Goal: Task Accomplishment & Management: Manage account settings

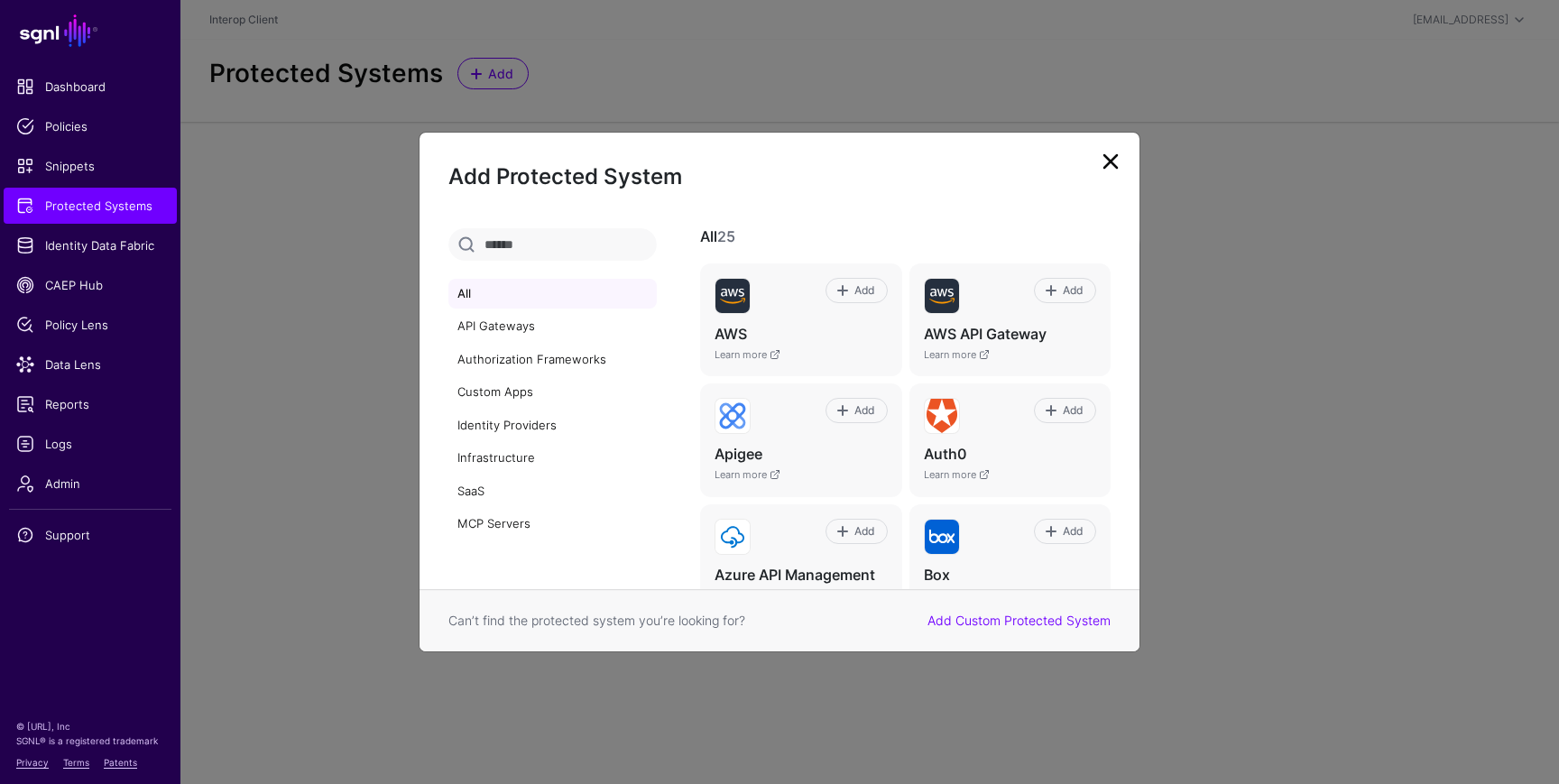
scroll to position [330, 0]
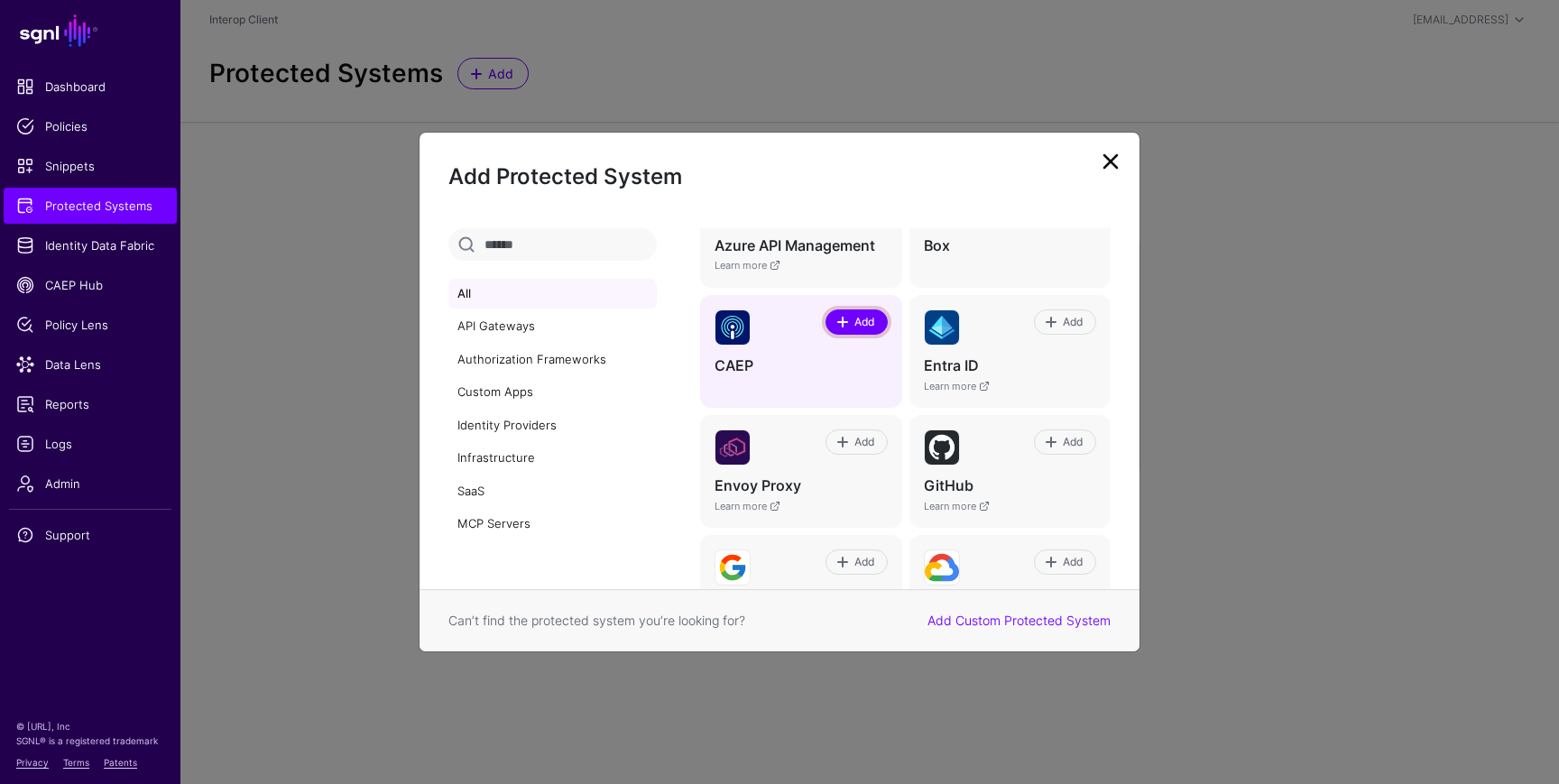
click at [864, 324] on span "Add" at bounding box center [864, 322] width 25 height 16
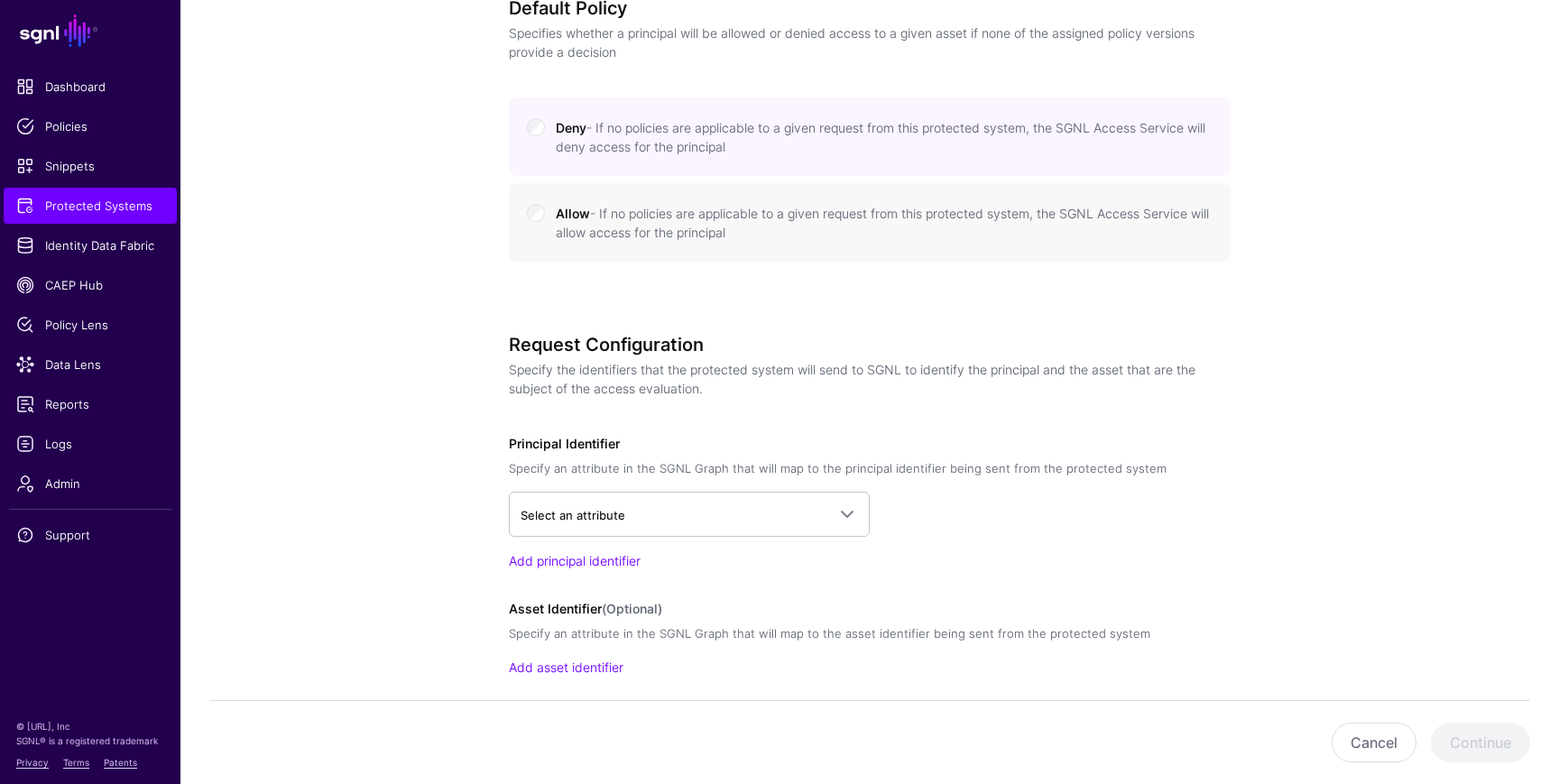
scroll to position [903, 0]
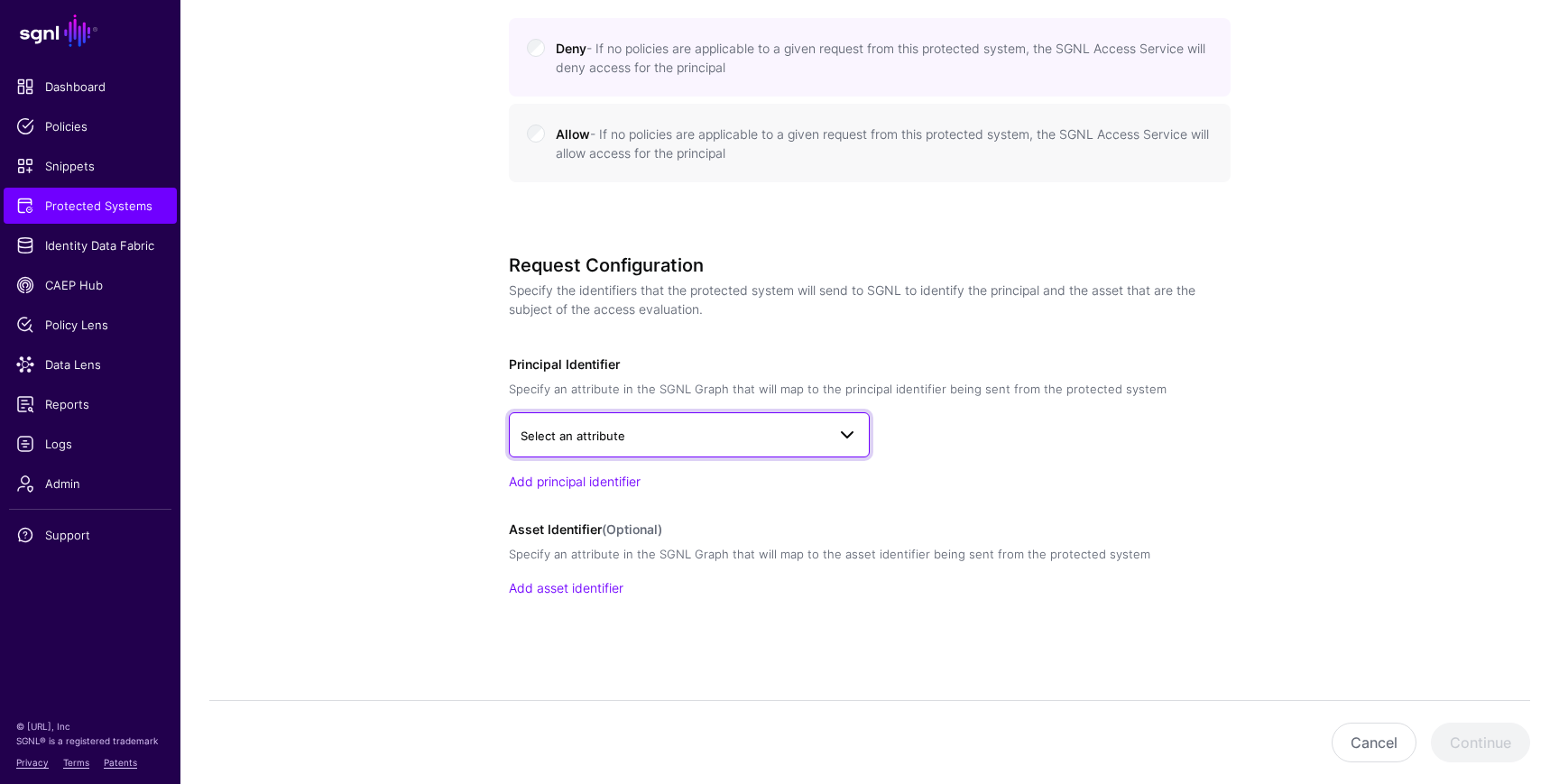
click at [671, 421] on link "Select an attribute" at bounding box center [689, 434] width 361 height 45
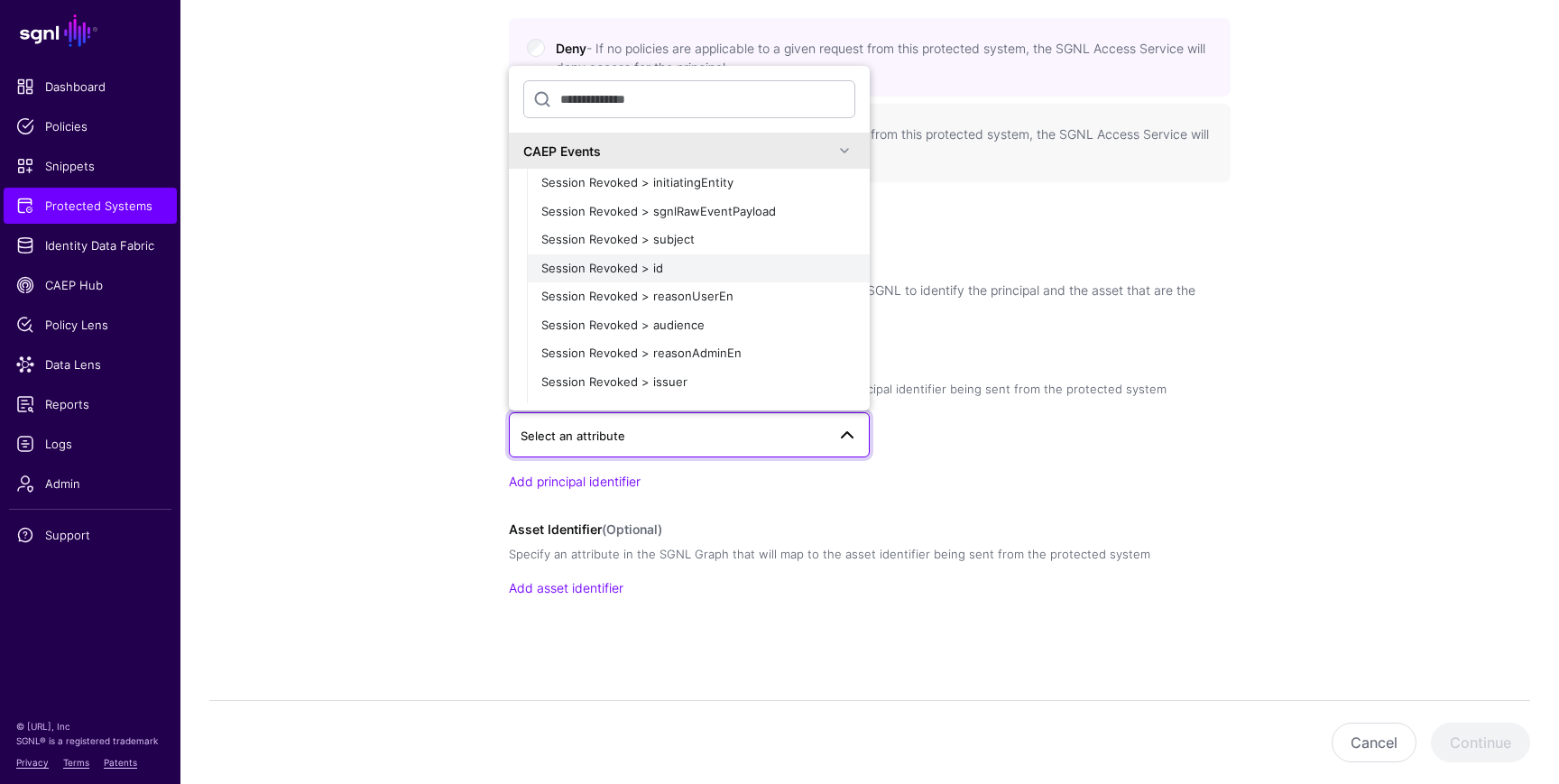
click at [587, 273] on span "Session Revoked > id" at bounding box center [602, 268] width 122 height 14
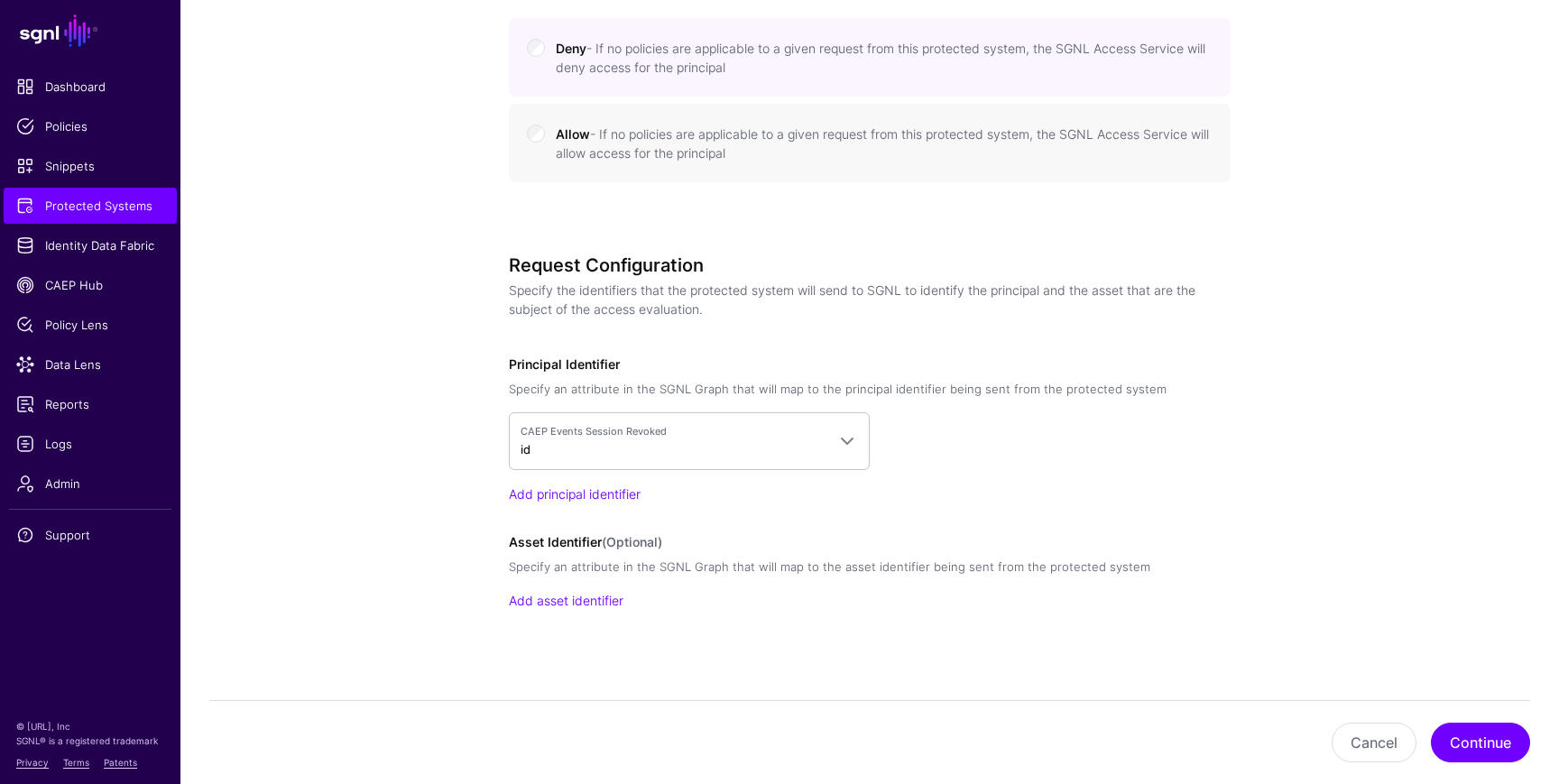
scroll to position [915, 0]
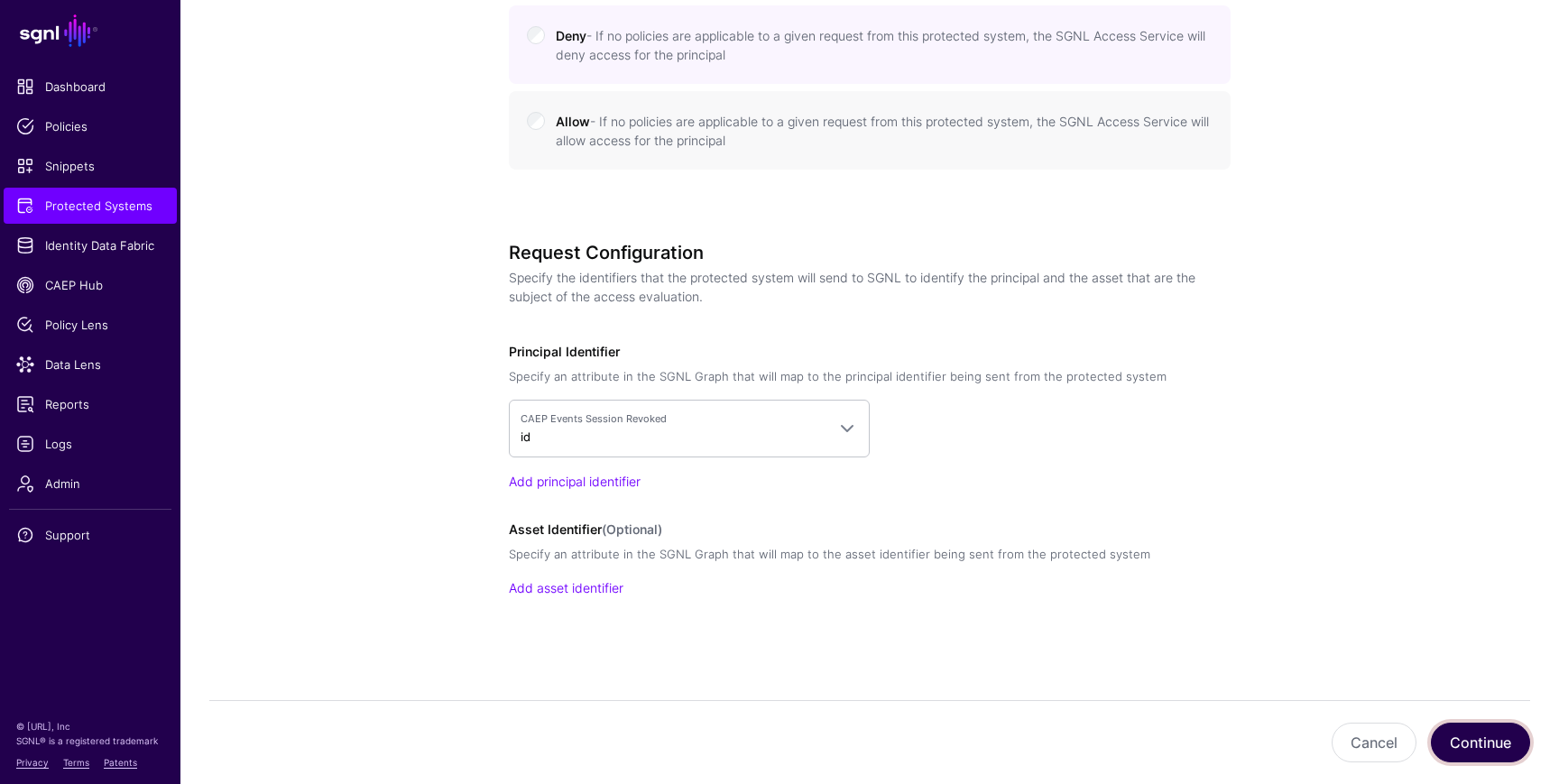
click at [1483, 749] on button "Continue" at bounding box center [1481, 742] width 99 height 40
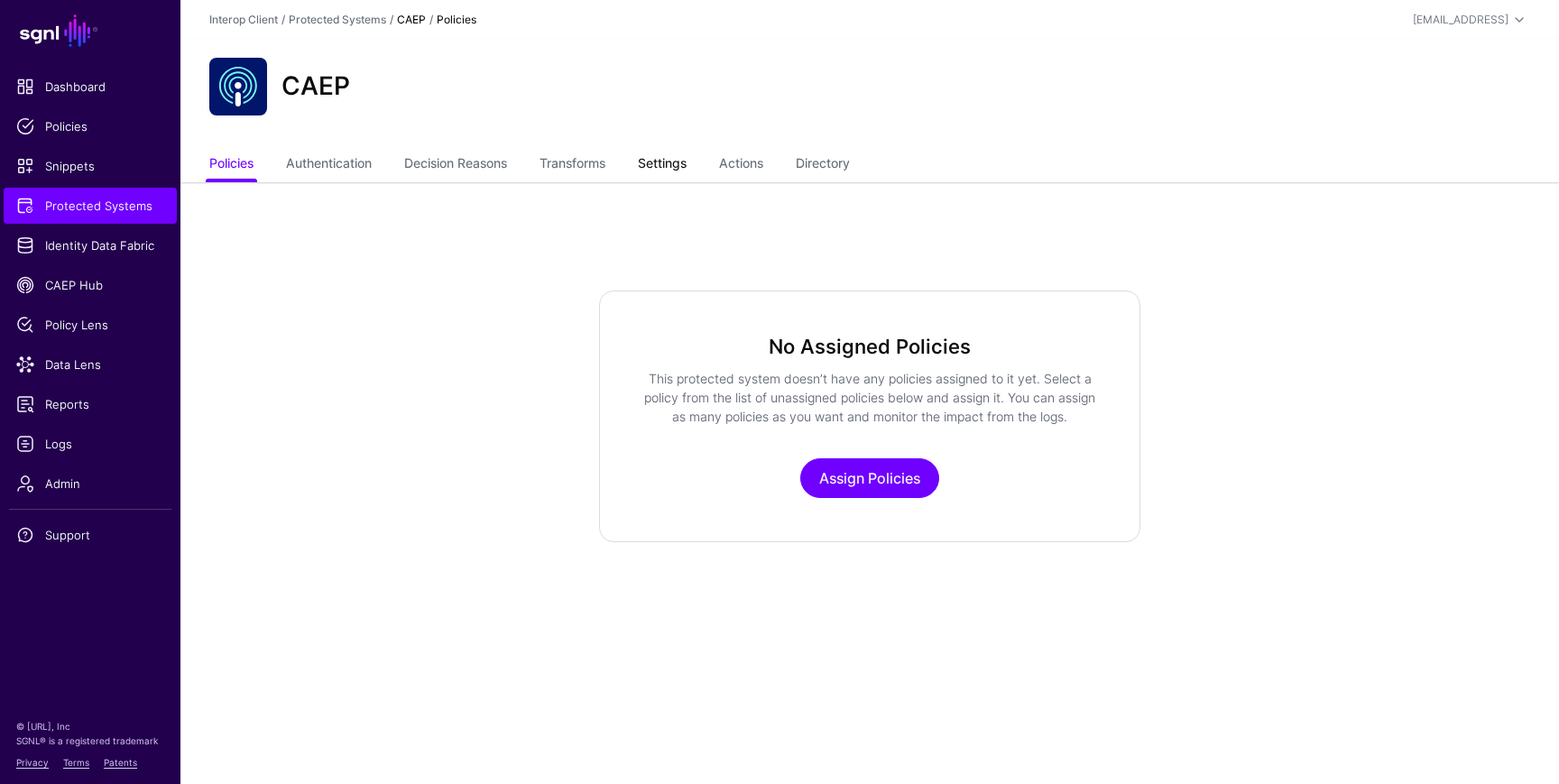
click at [655, 169] on link "Settings" at bounding box center [661, 165] width 49 height 34
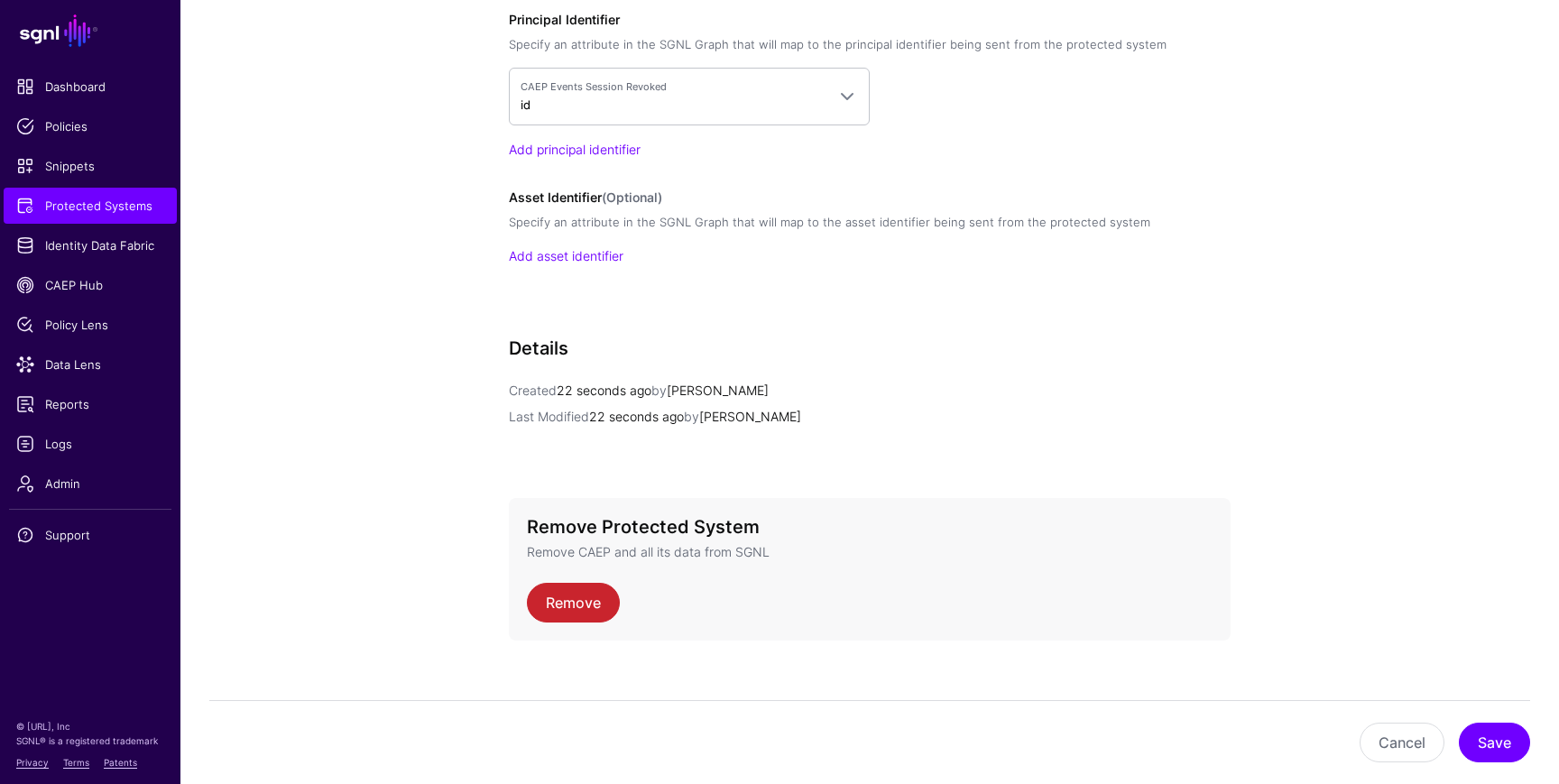
scroll to position [1495, 0]
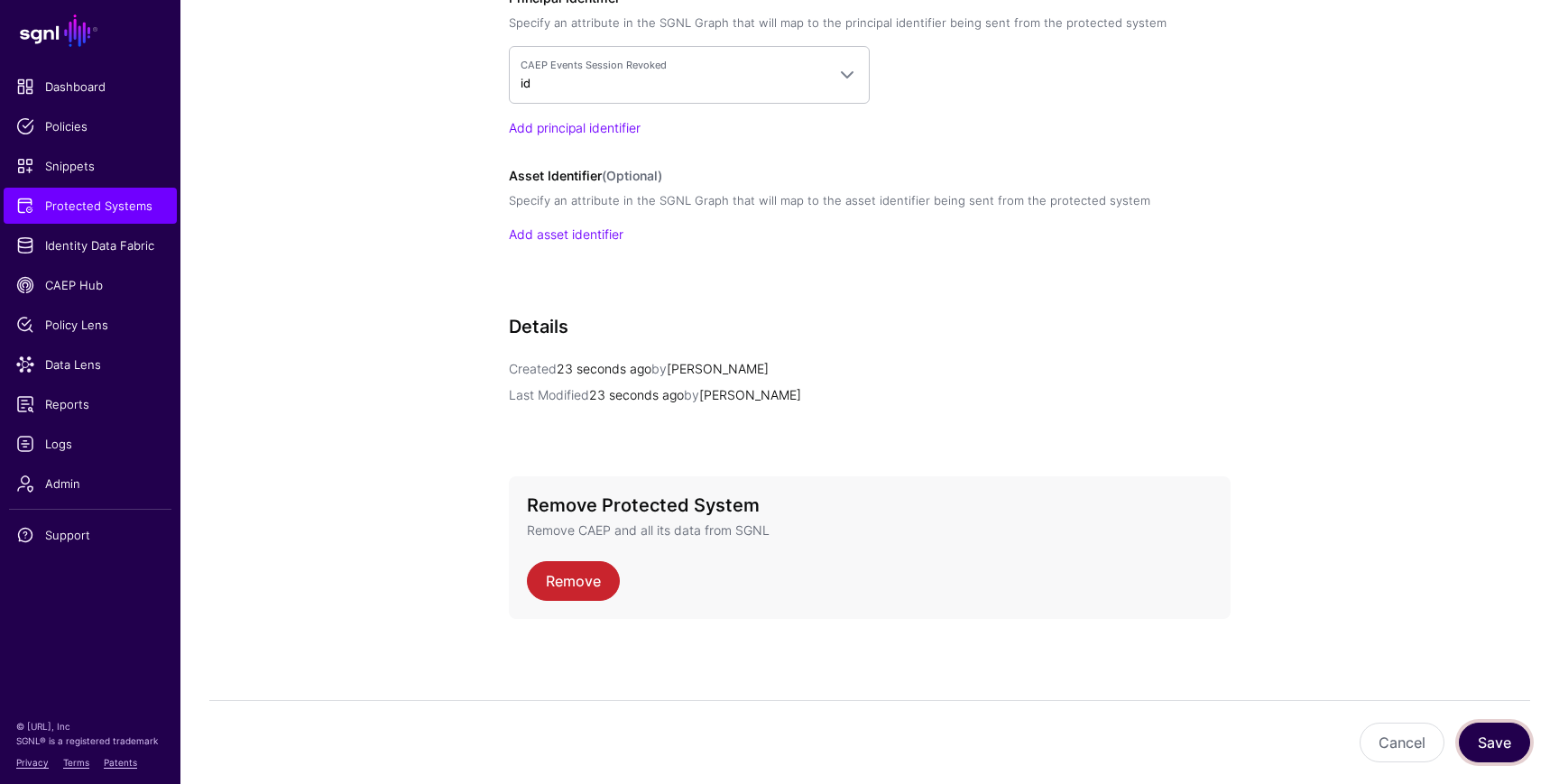
click at [1518, 729] on button "Save" at bounding box center [1494, 742] width 71 height 40
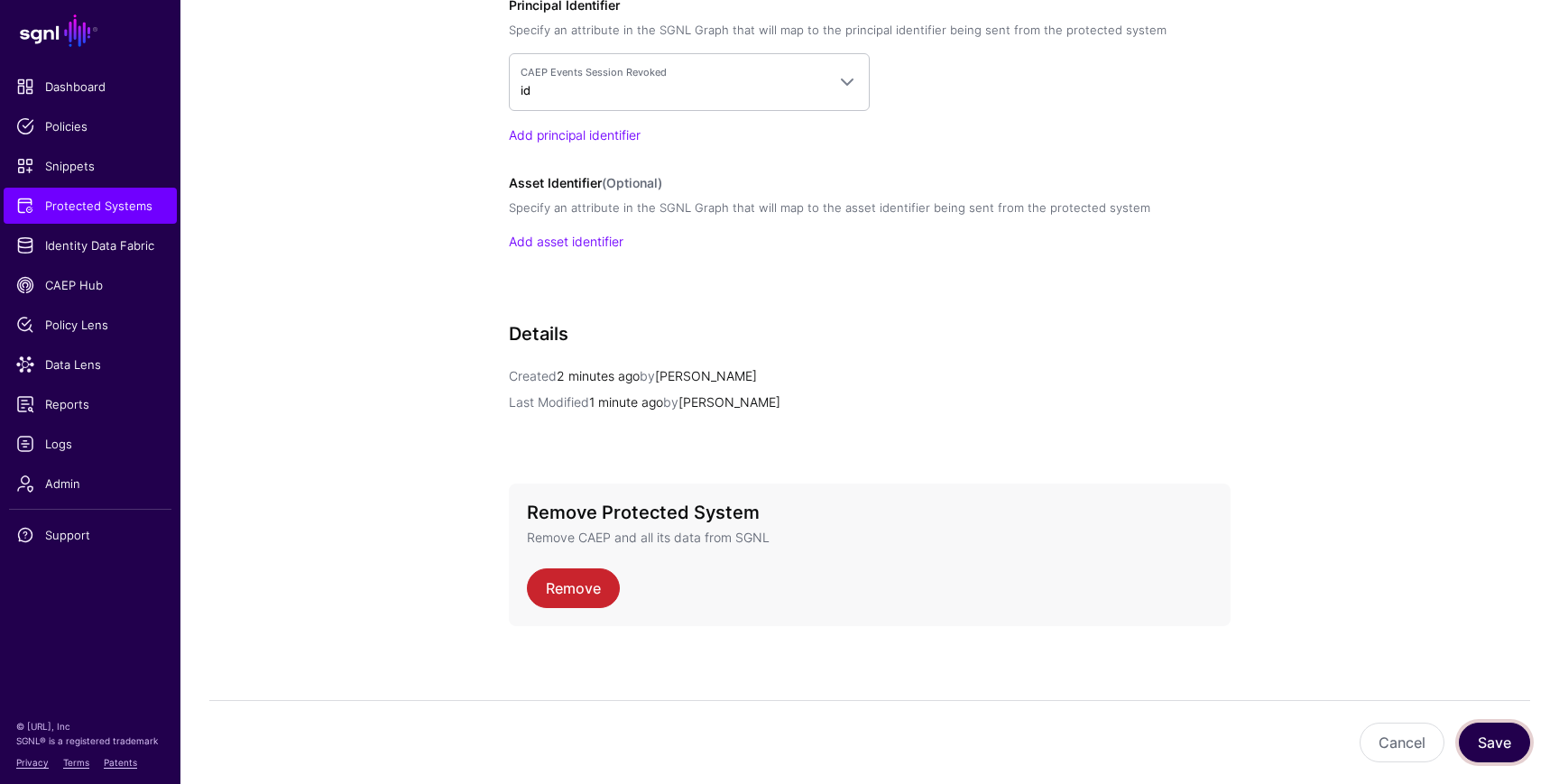
scroll to position [1492, 0]
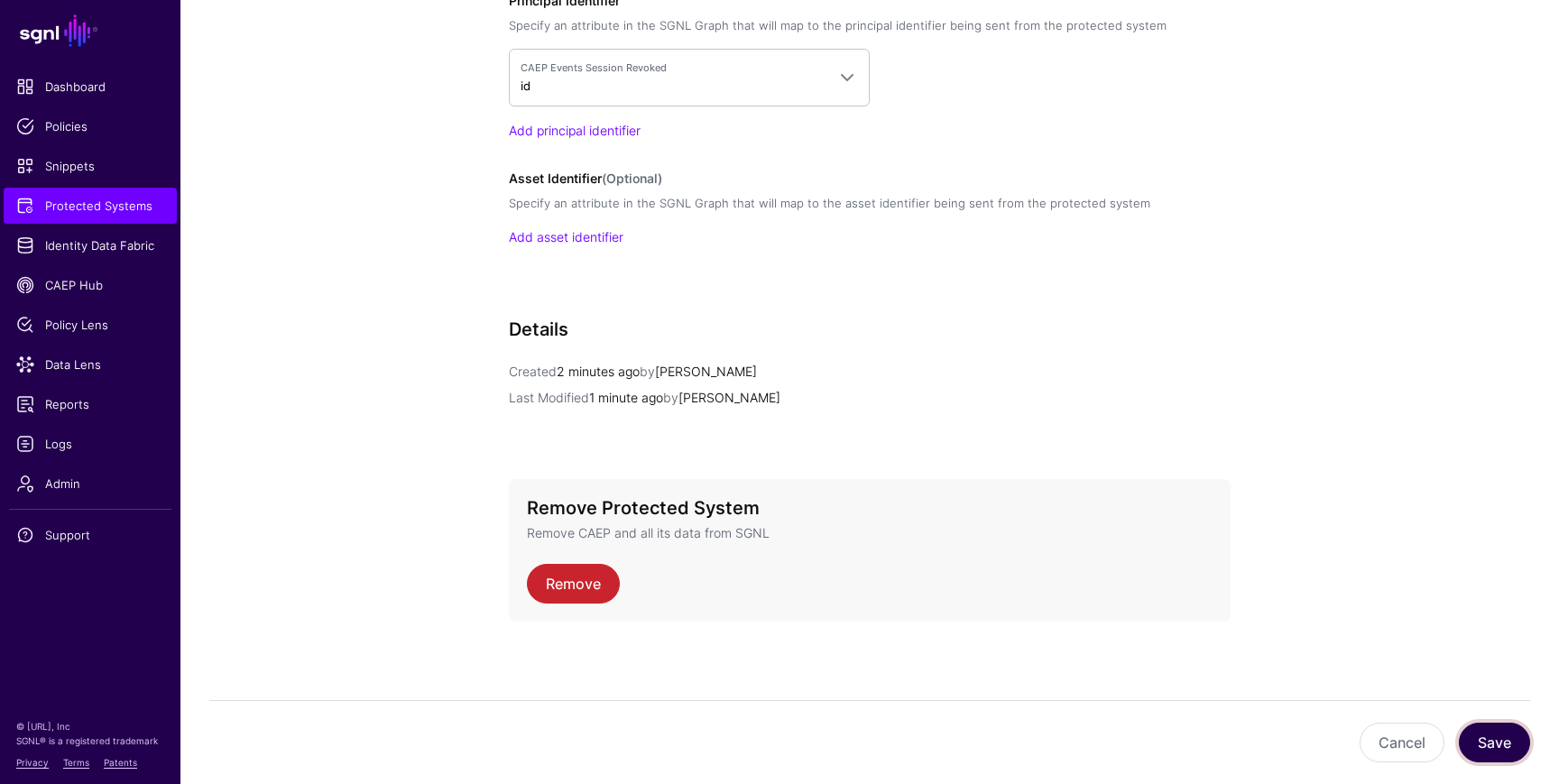
click at [1490, 725] on button "Save" at bounding box center [1494, 742] width 71 height 40
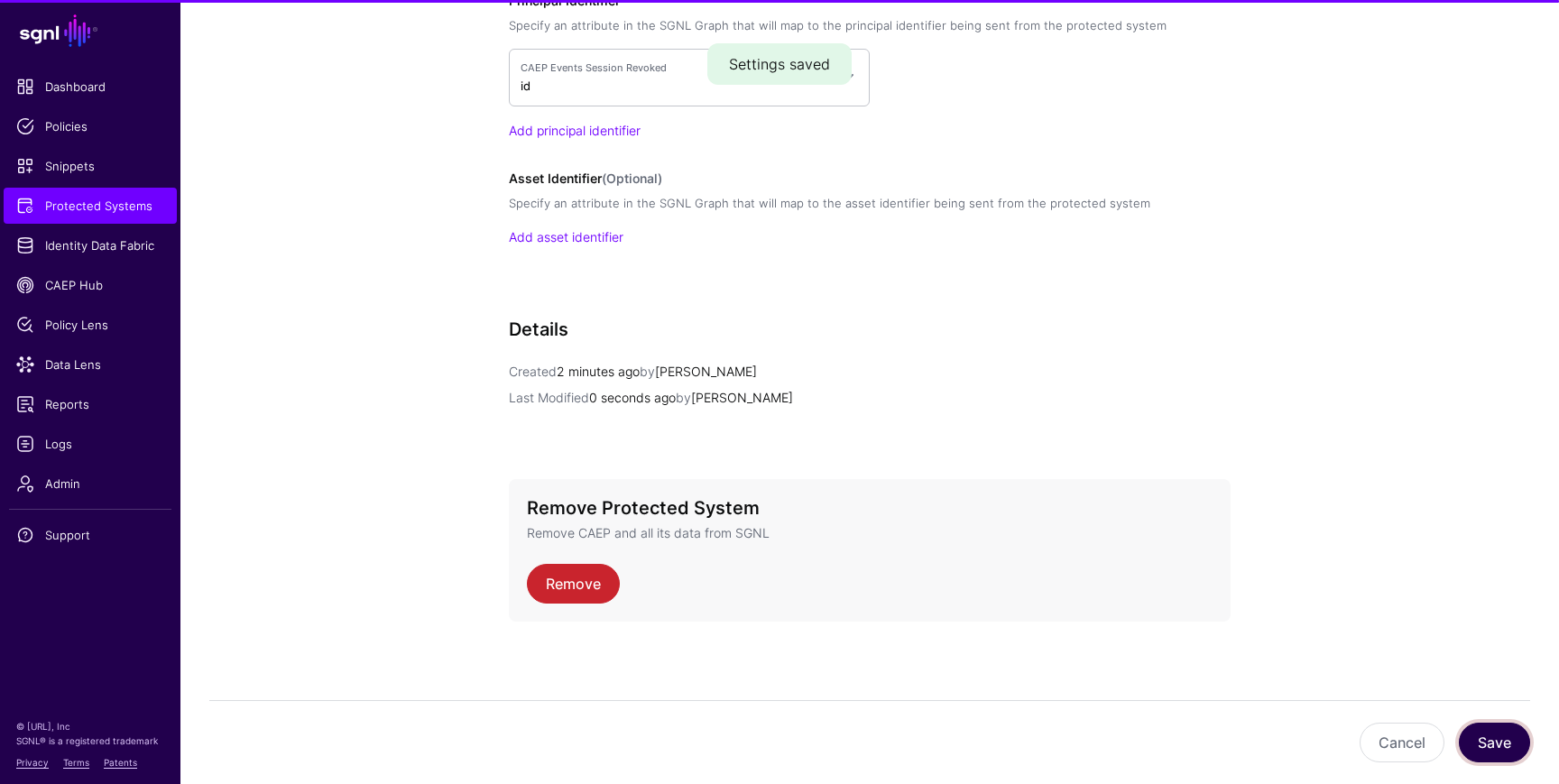
scroll to position [0, 0]
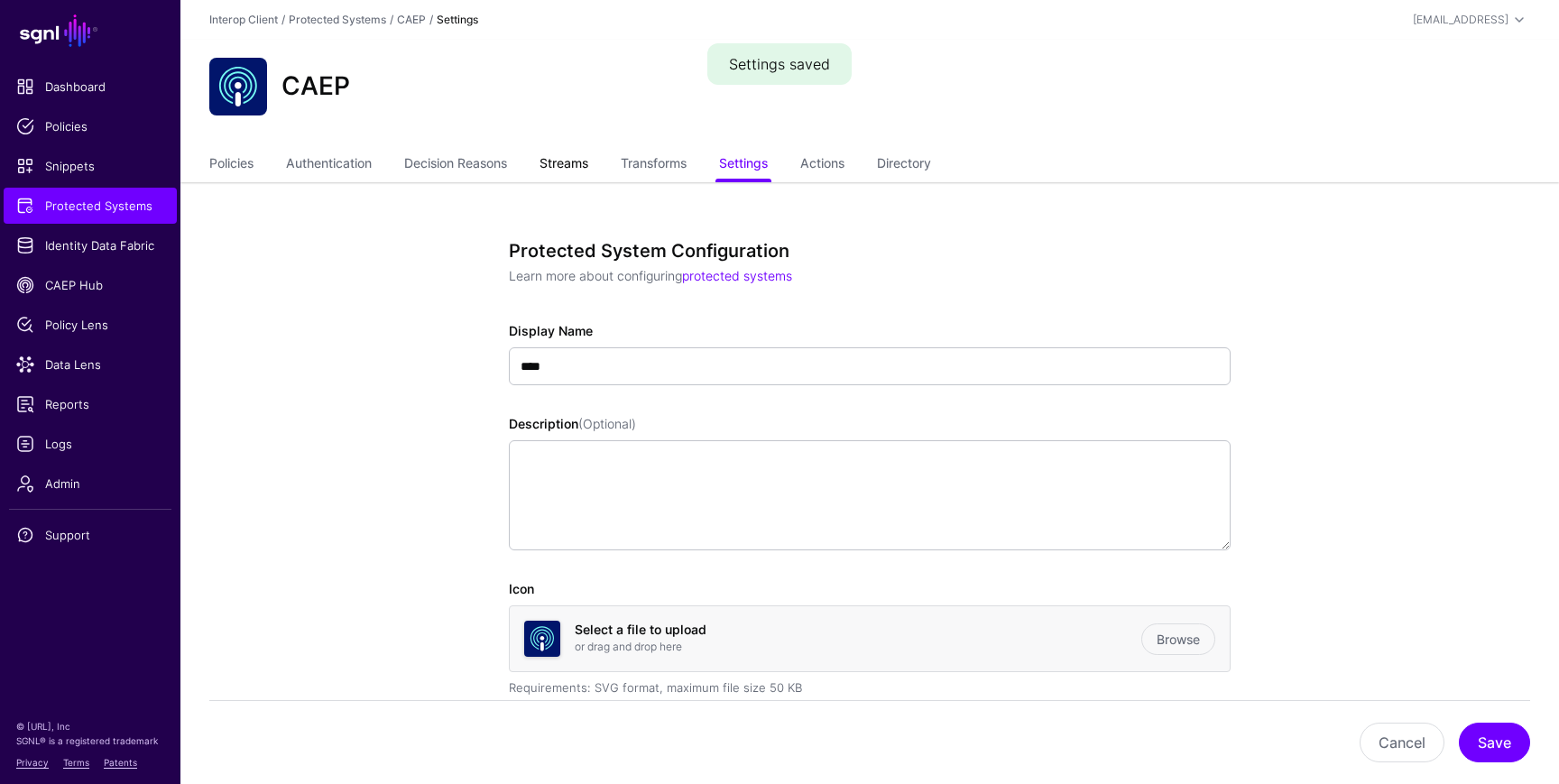
click at [573, 157] on link "Streams" at bounding box center [563, 165] width 49 height 34
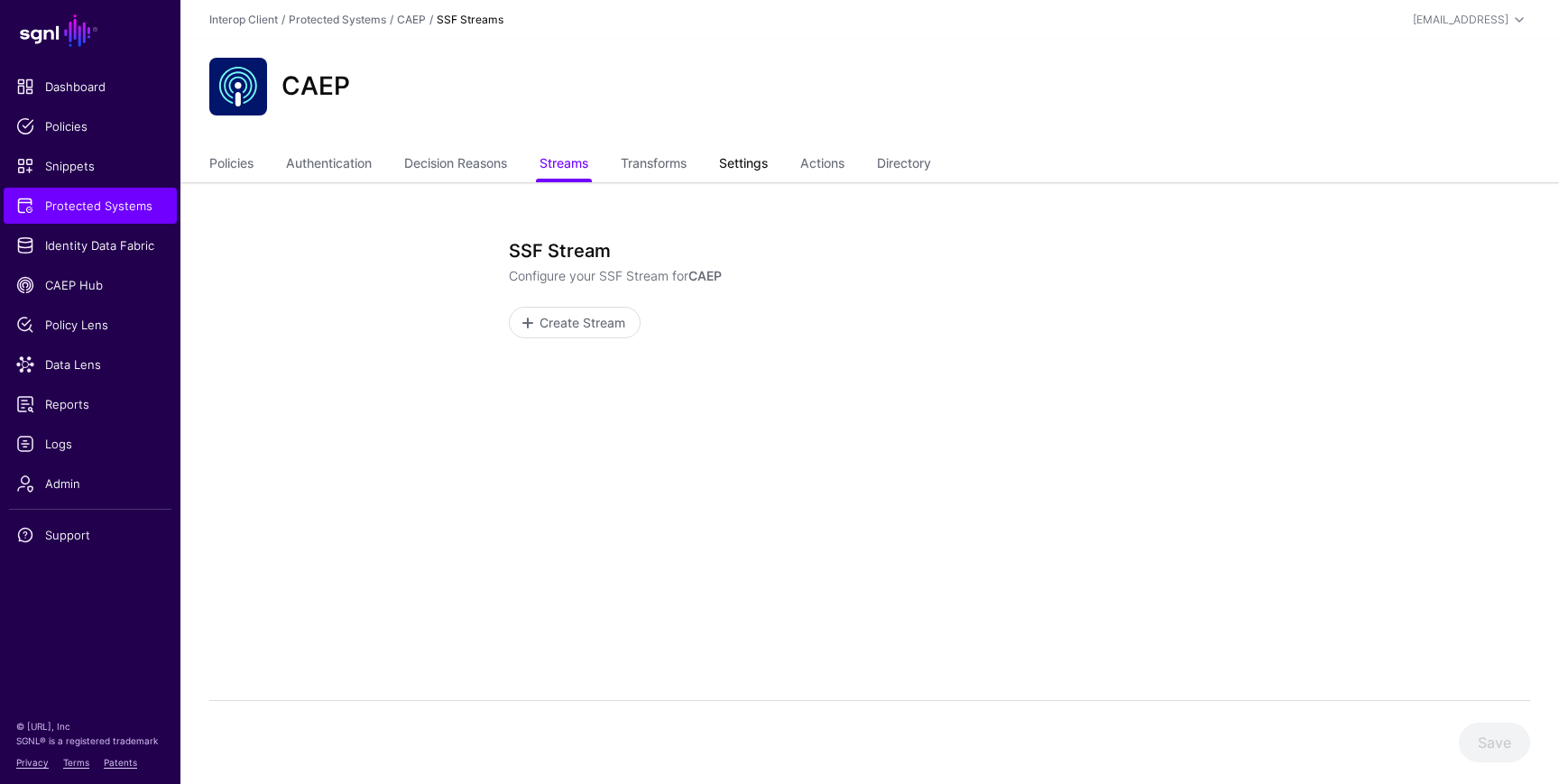
click at [744, 158] on link "Settings" at bounding box center [743, 165] width 49 height 34
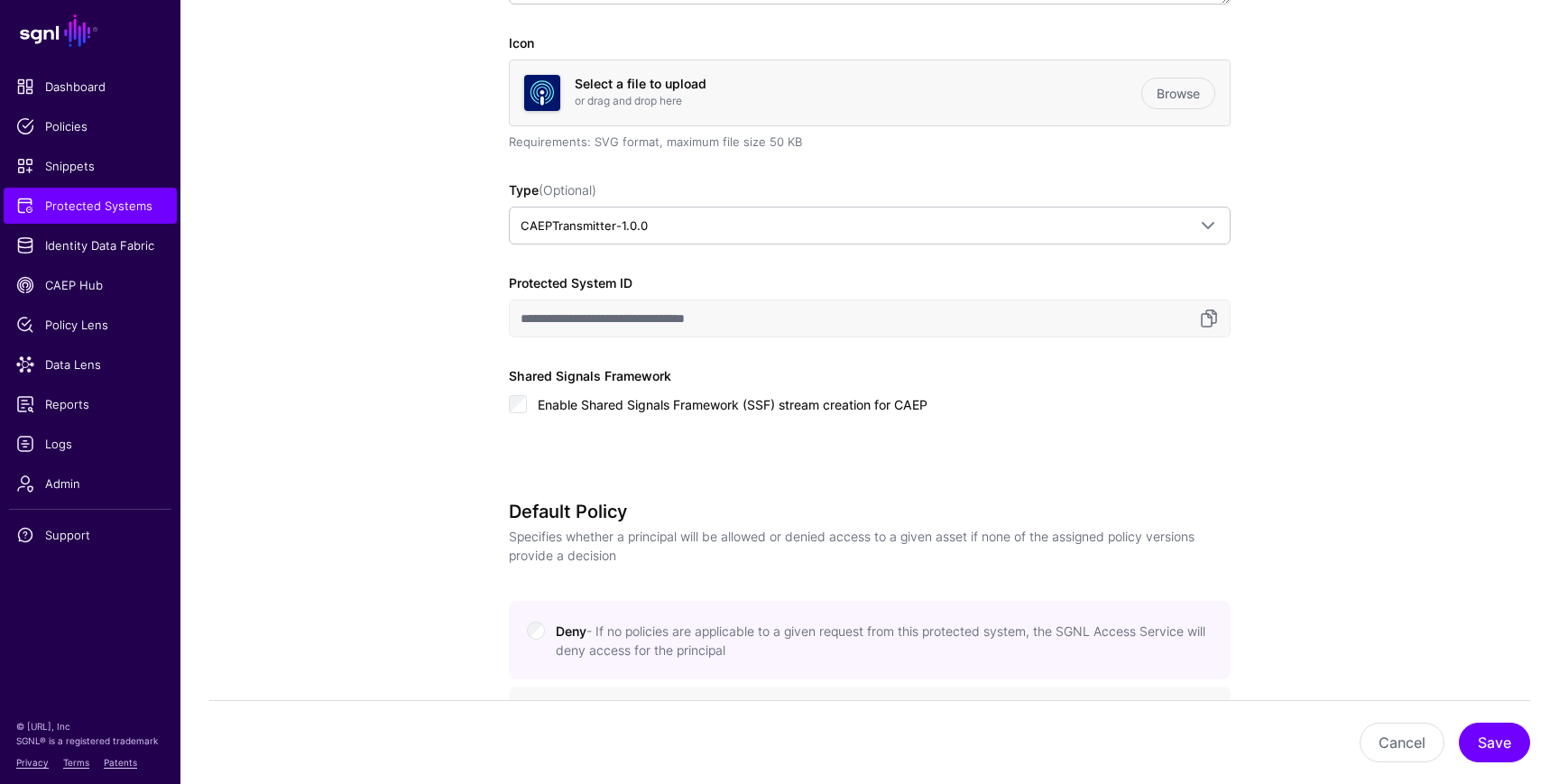
scroll to position [549, 0]
click at [1211, 318] on link at bounding box center [1208, 315] width 22 height 22
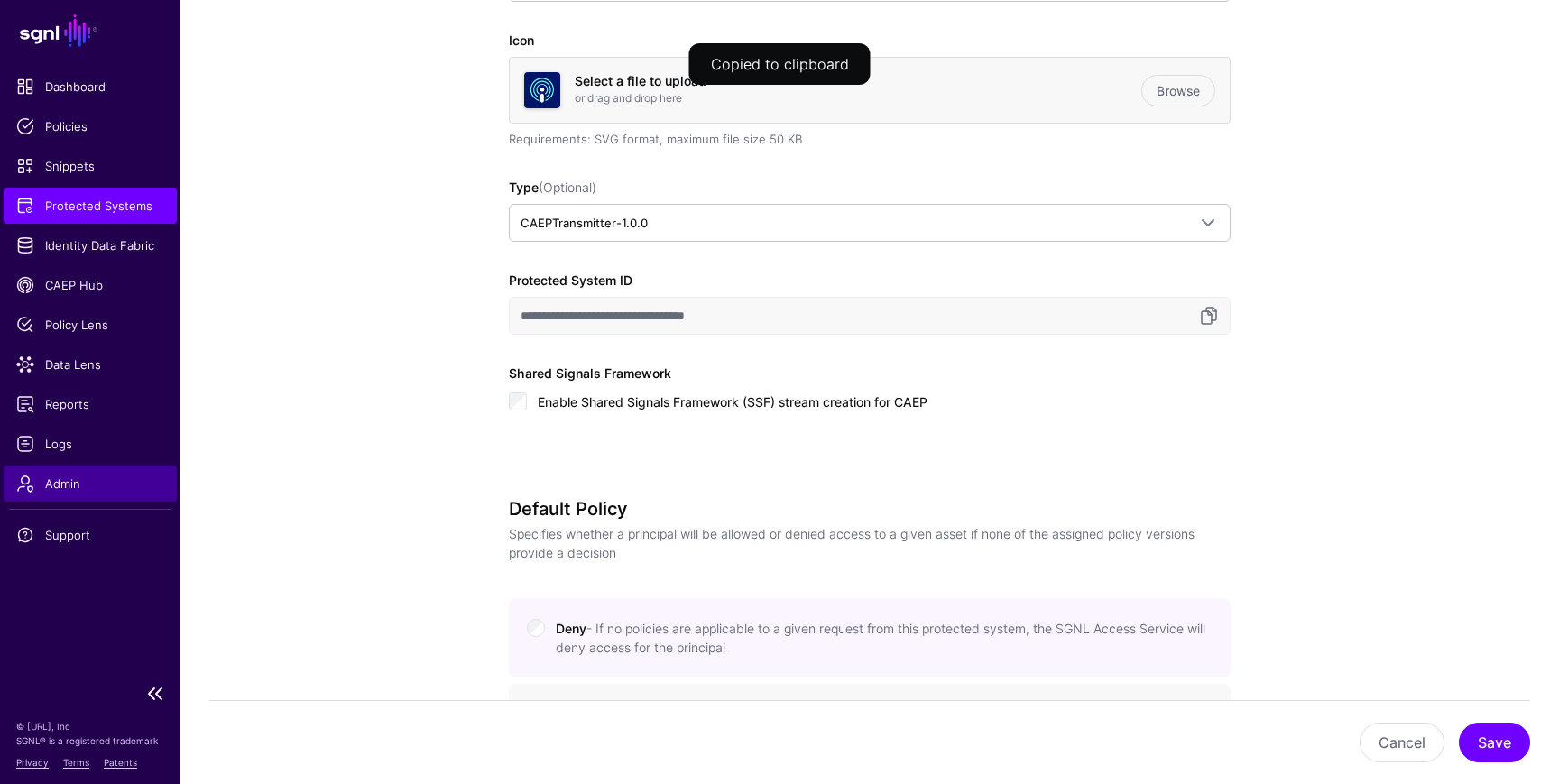
click at [76, 481] on span "Admin" at bounding box center [90, 483] width 148 height 18
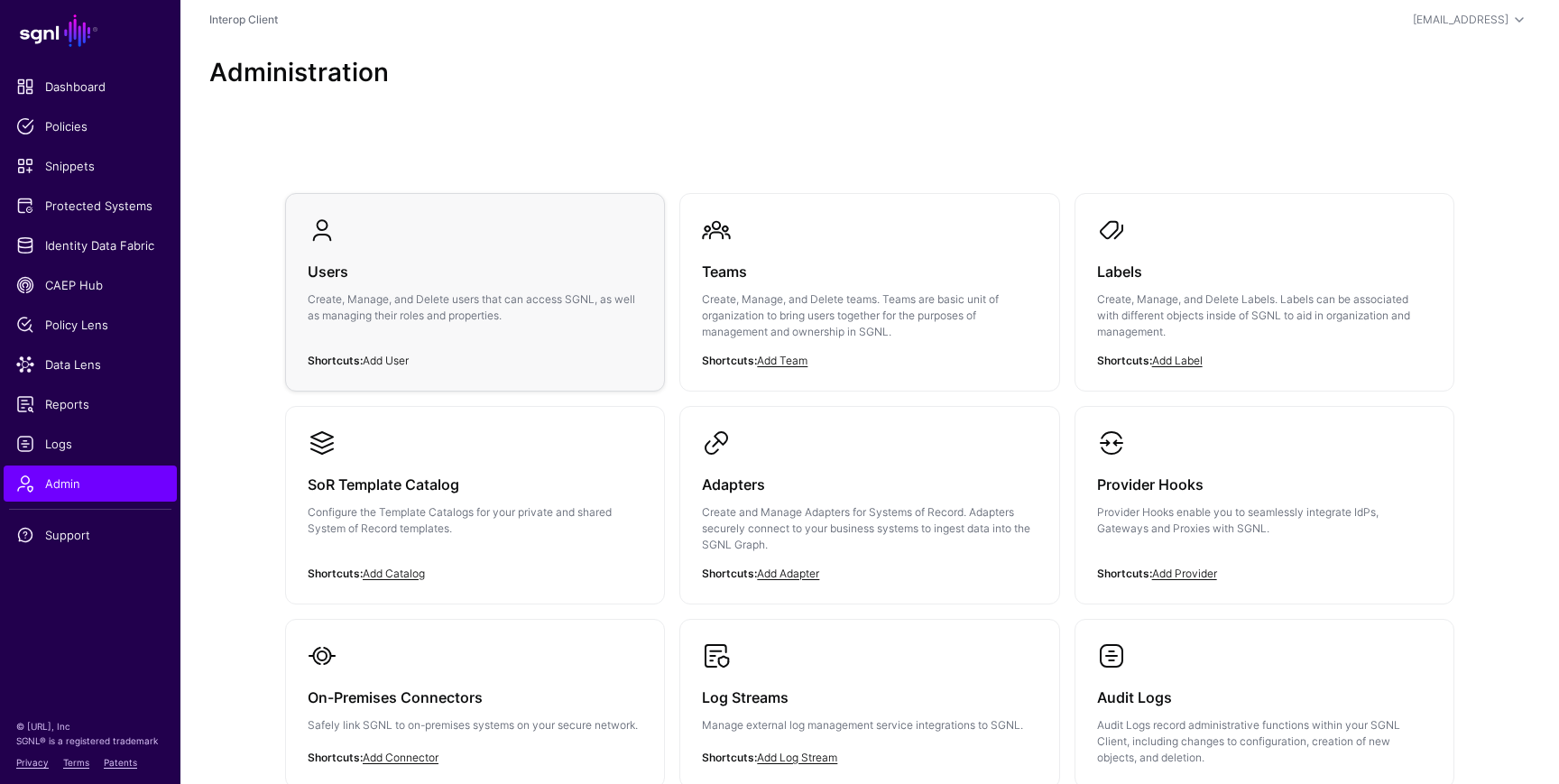
click at [392, 357] on link "Add User" at bounding box center [386, 360] width 46 height 13
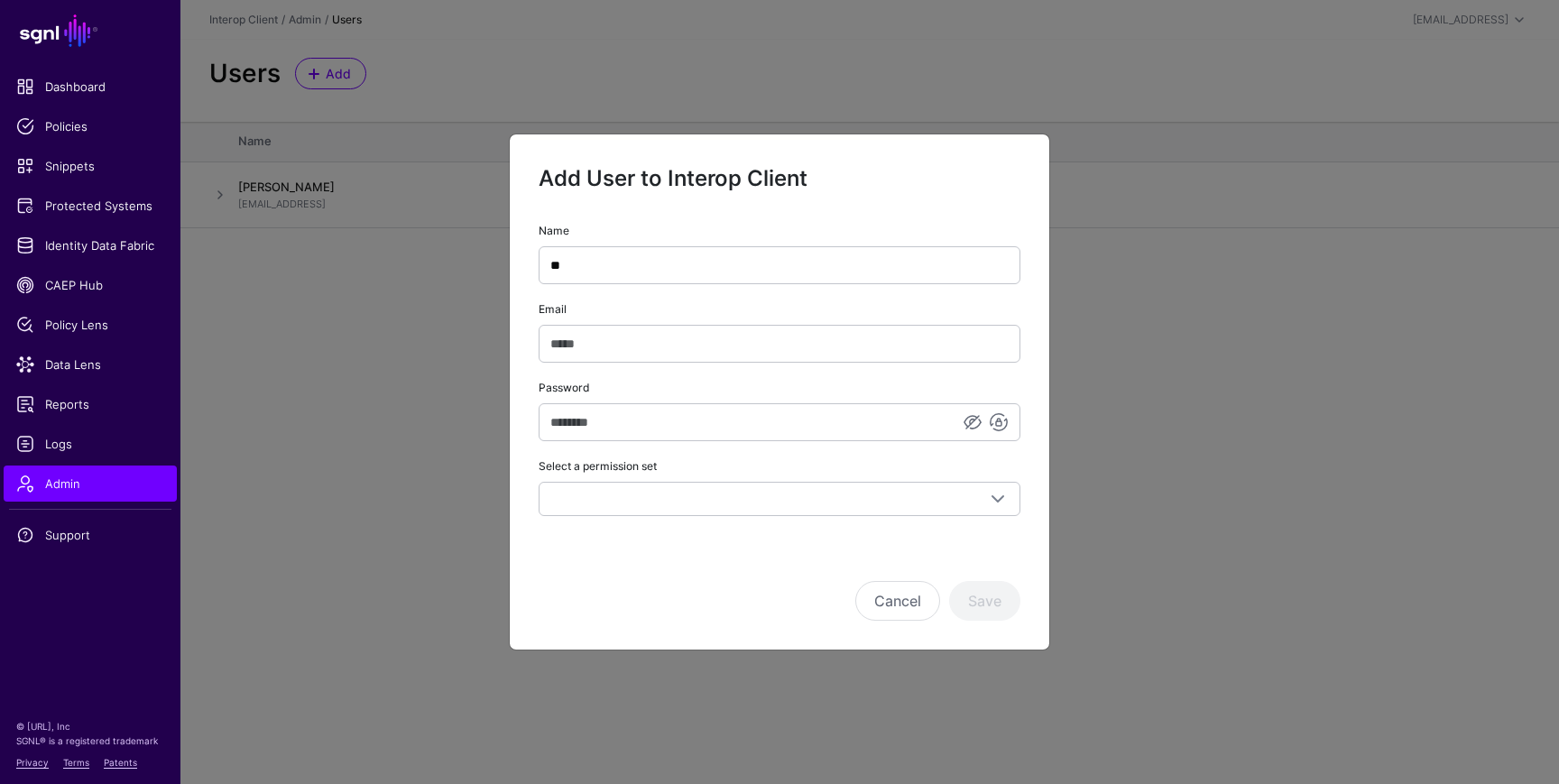
type input "*"
type input "**********"
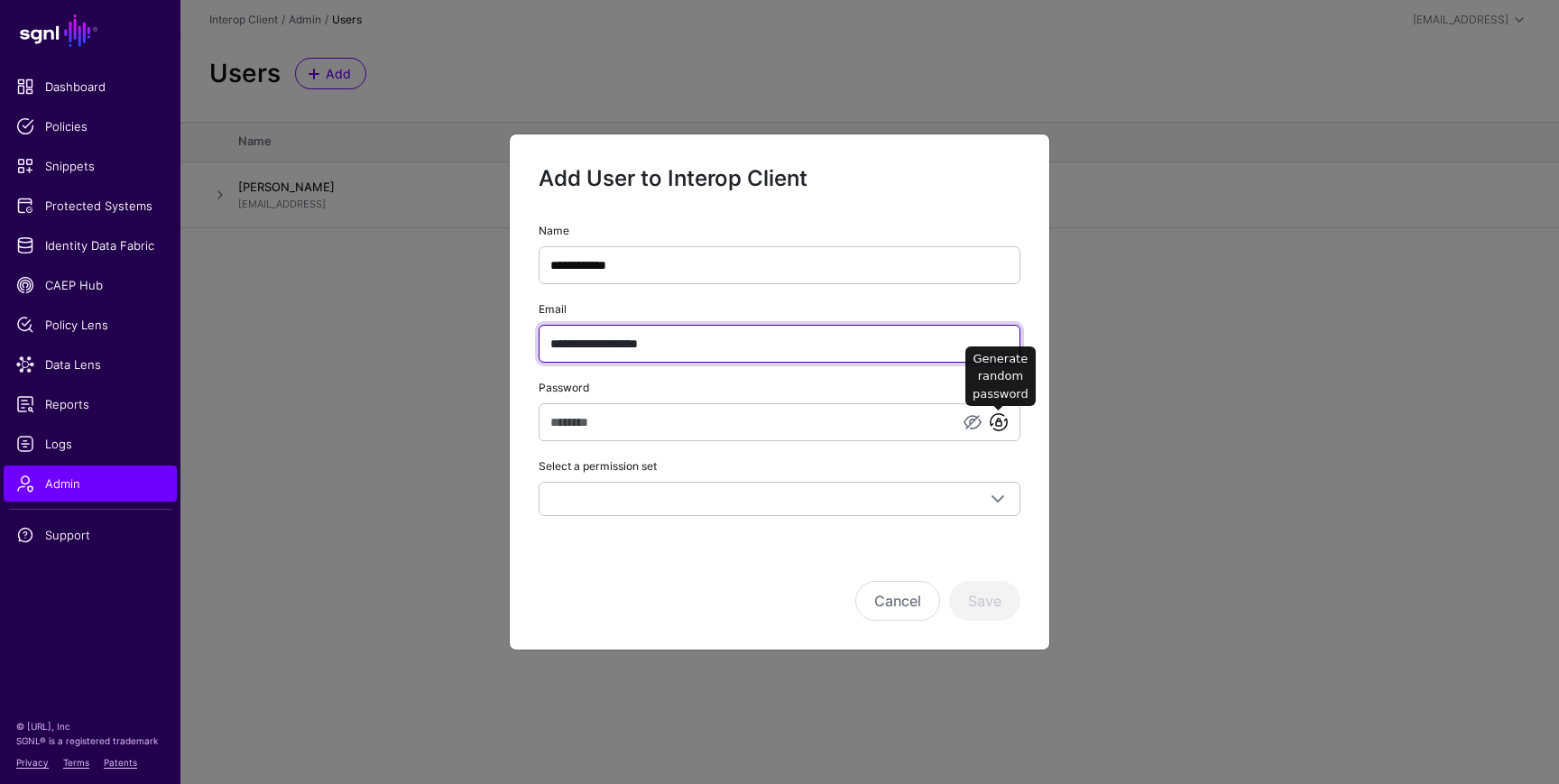
type input "**********"
click at [993, 425] on link at bounding box center [999, 422] width 22 height 22
type input "**********"
click at [739, 343] on input "**********" at bounding box center [780, 344] width 482 height 38
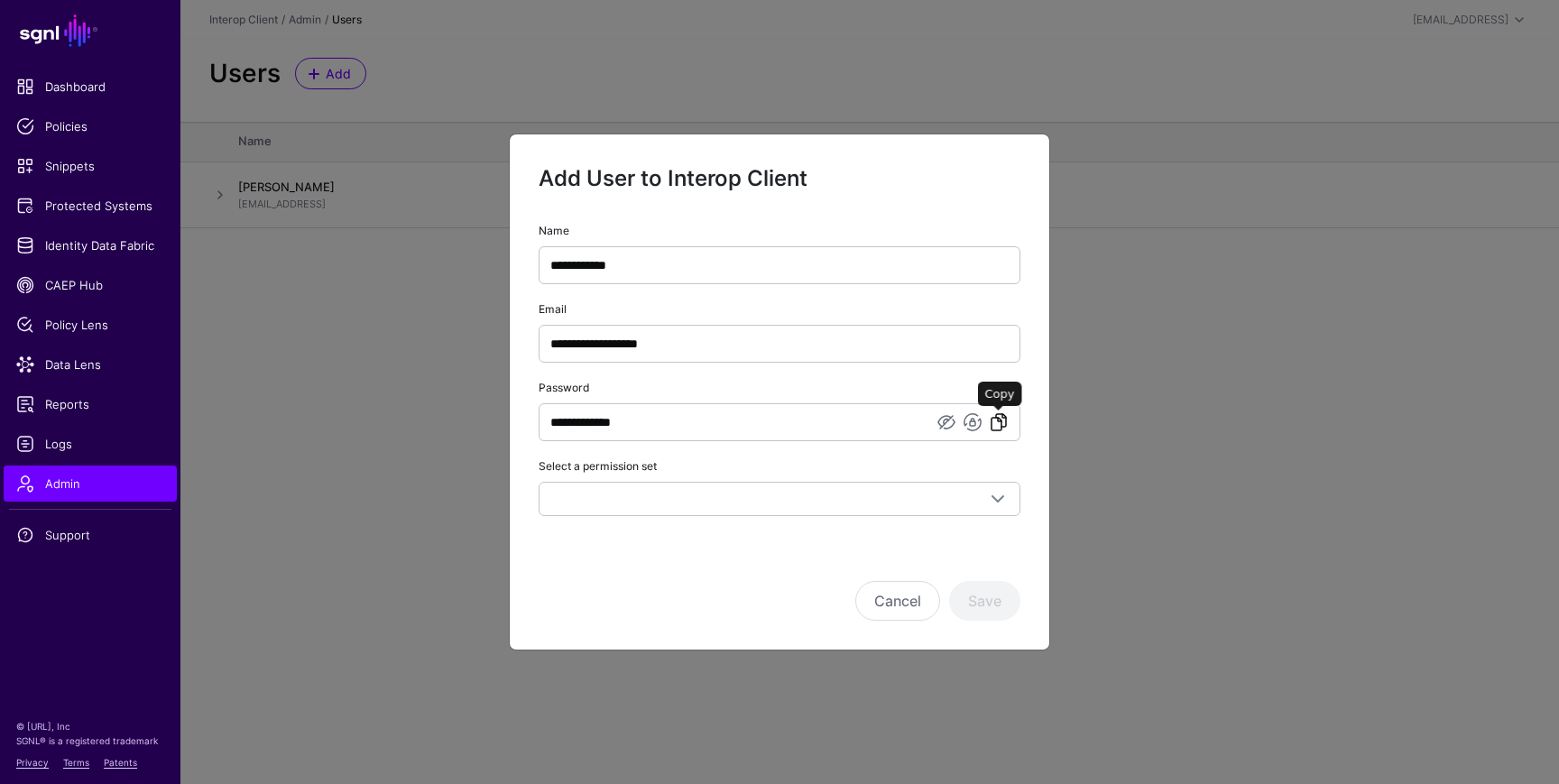
click at [1002, 422] on link at bounding box center [999, 422] width 22 height 22
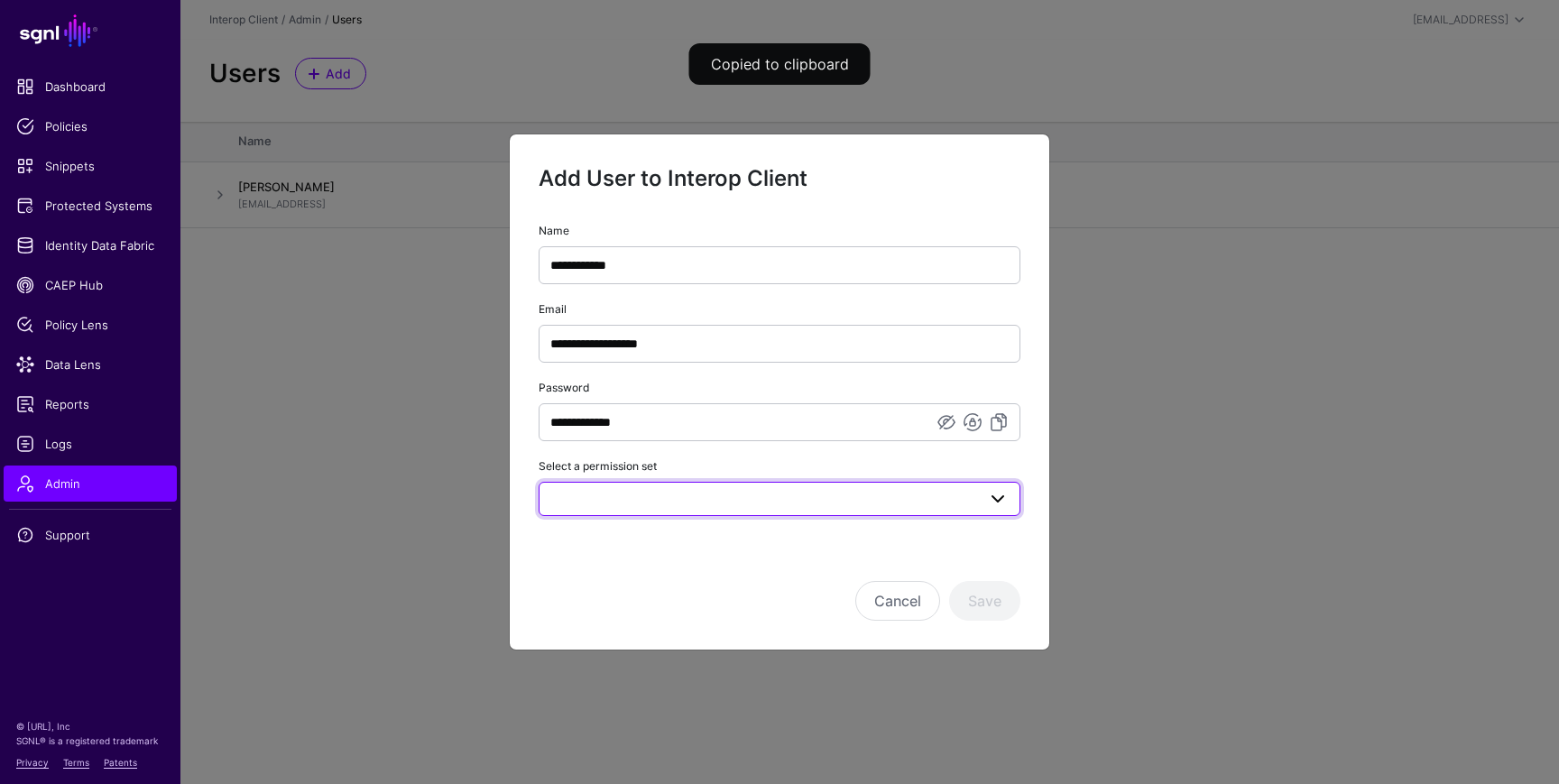
click at [656, 496] on span at bounding box center [780, 498] width 458 height 22
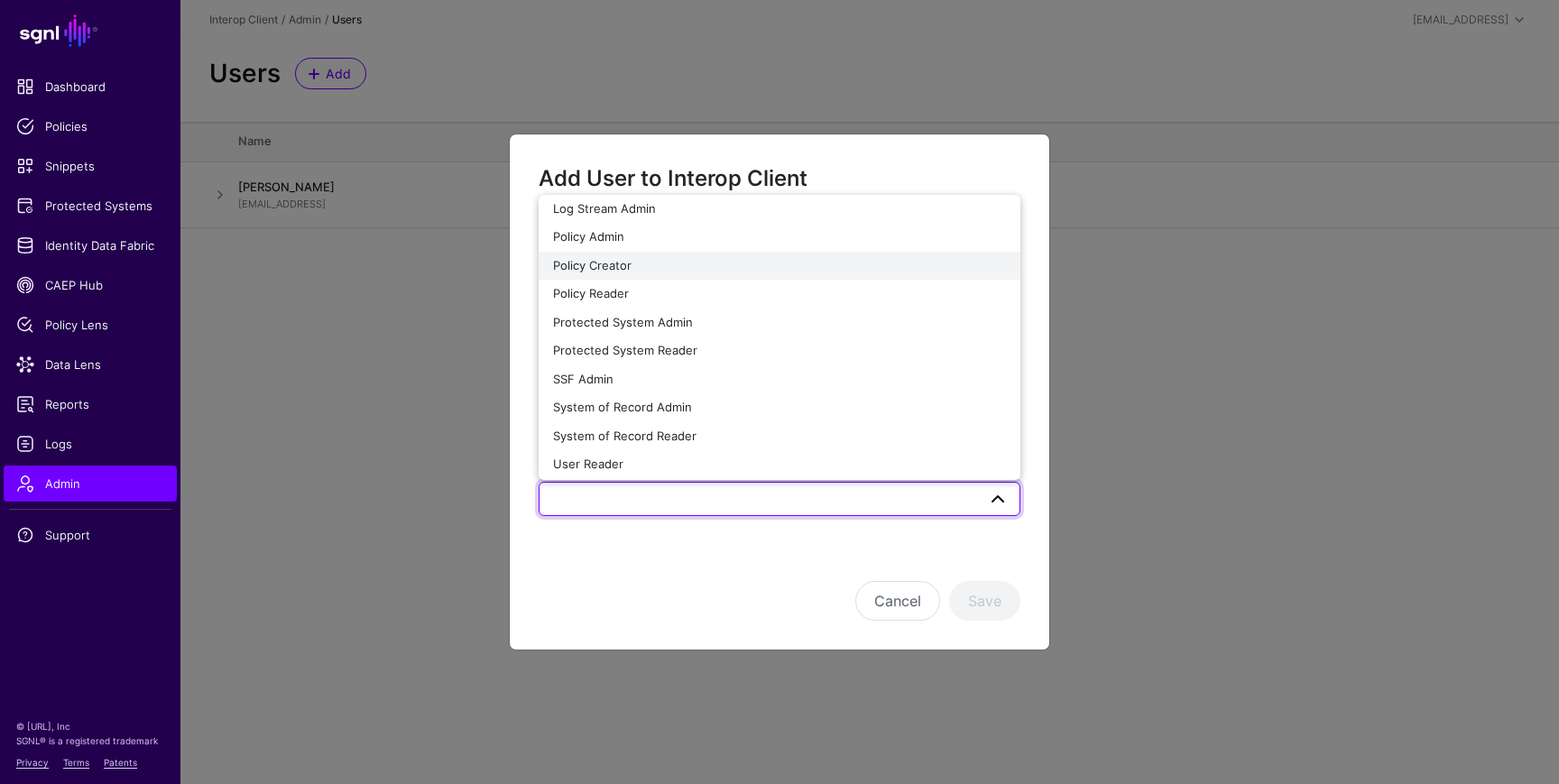
scroll to position [98, 0]
click at [586, 376] on span "SSF Admin" at bounding box center [582, 372] width 60 height 14
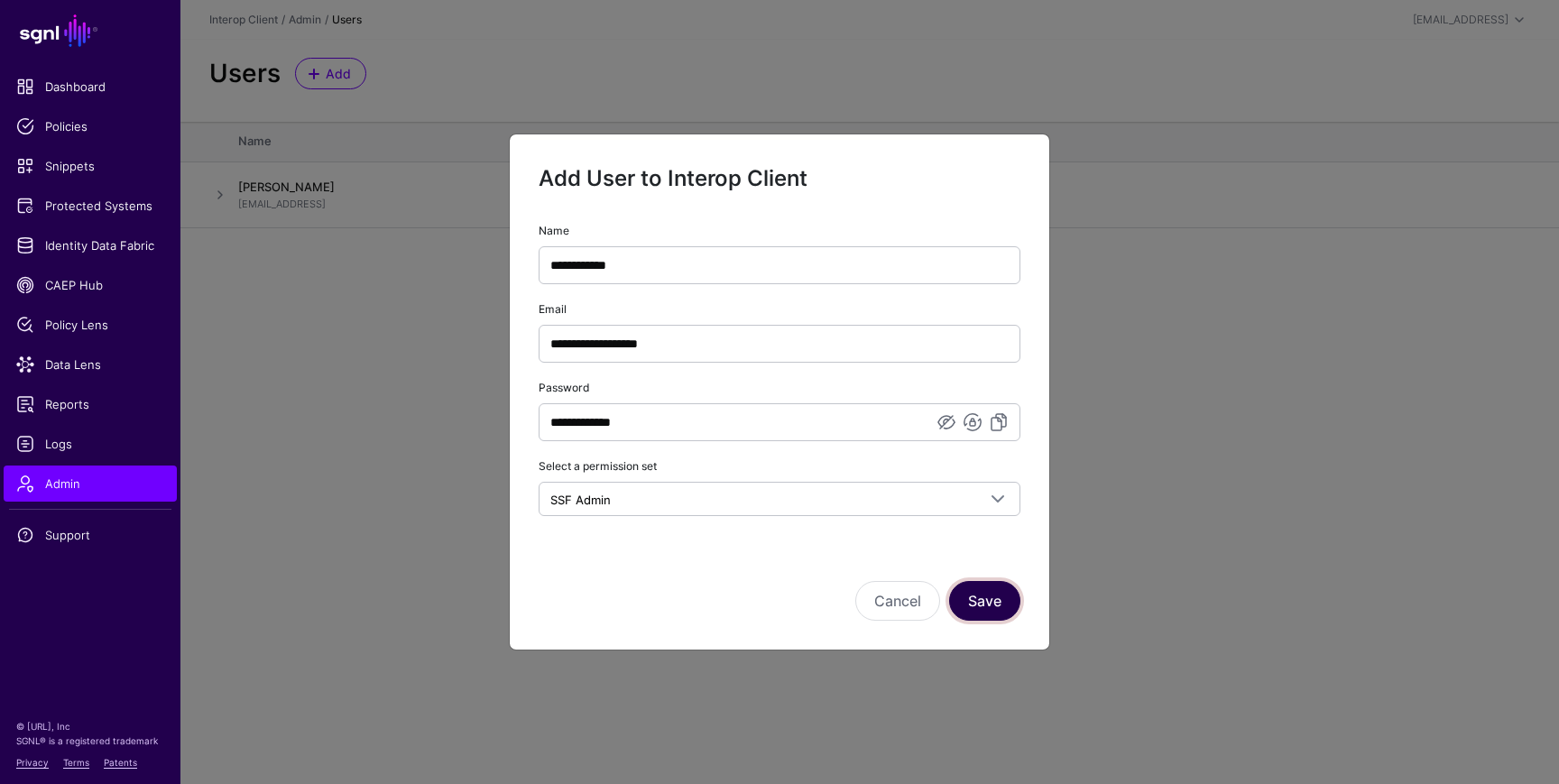
click at [986, 599] on button "Save" at bounding box center [984, 601] width 71 height 40
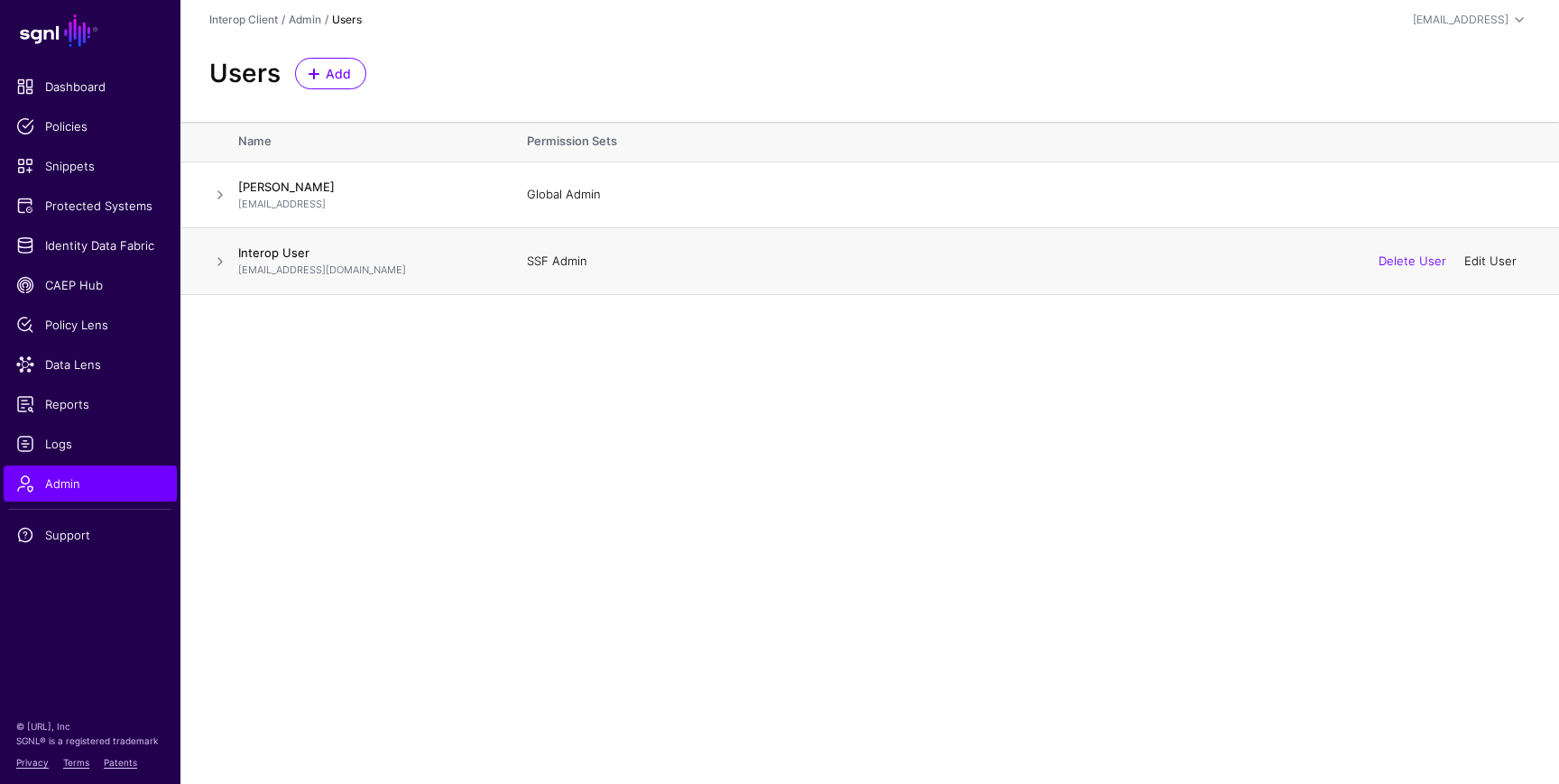
click at [1488, 264] on link "Edit User" at bounding box center [1490, 260] width 52 height 14
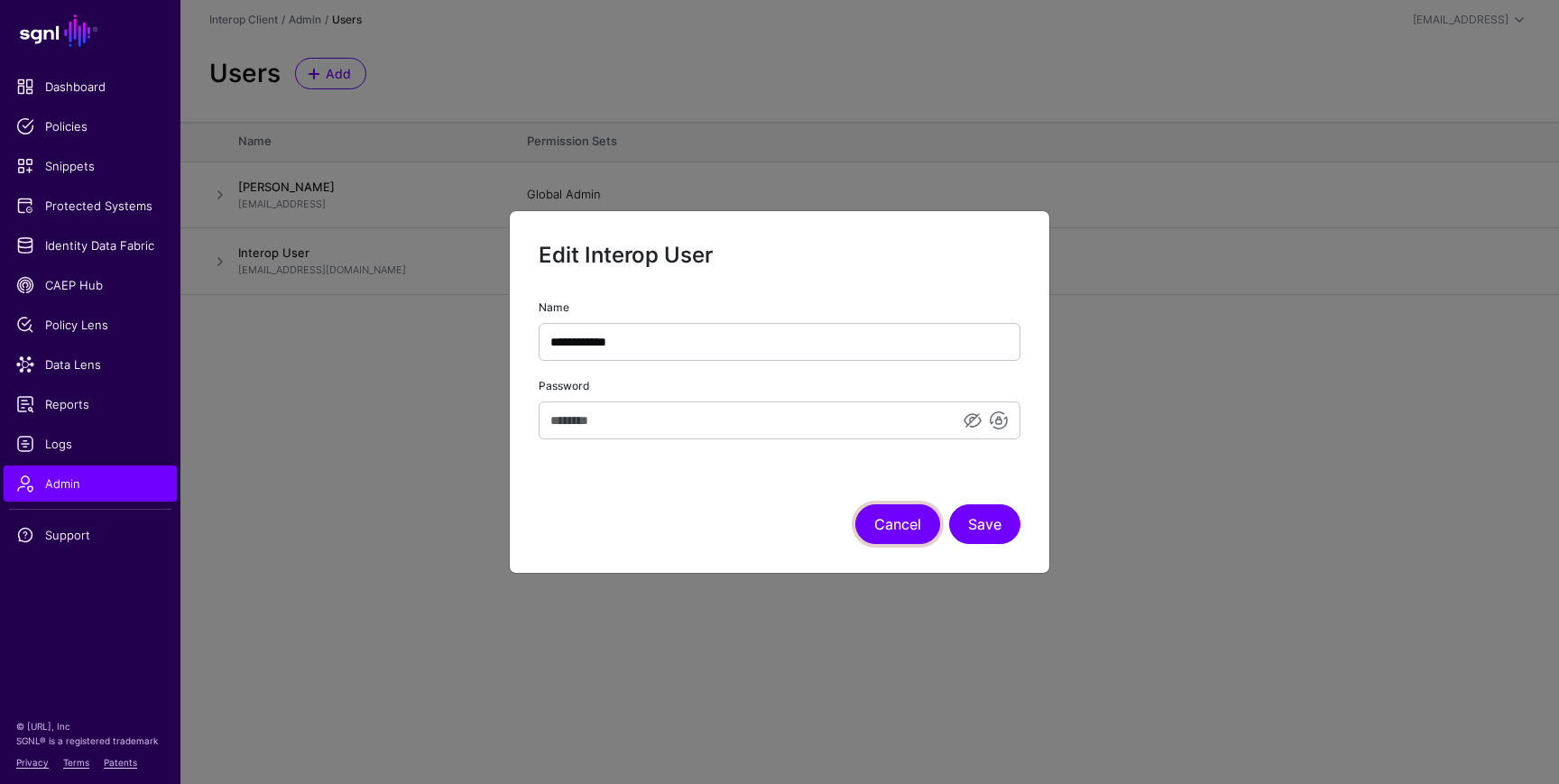
click at [886, 511] on button "Cancel" at bounding box center [898, 524] width 85 height 40
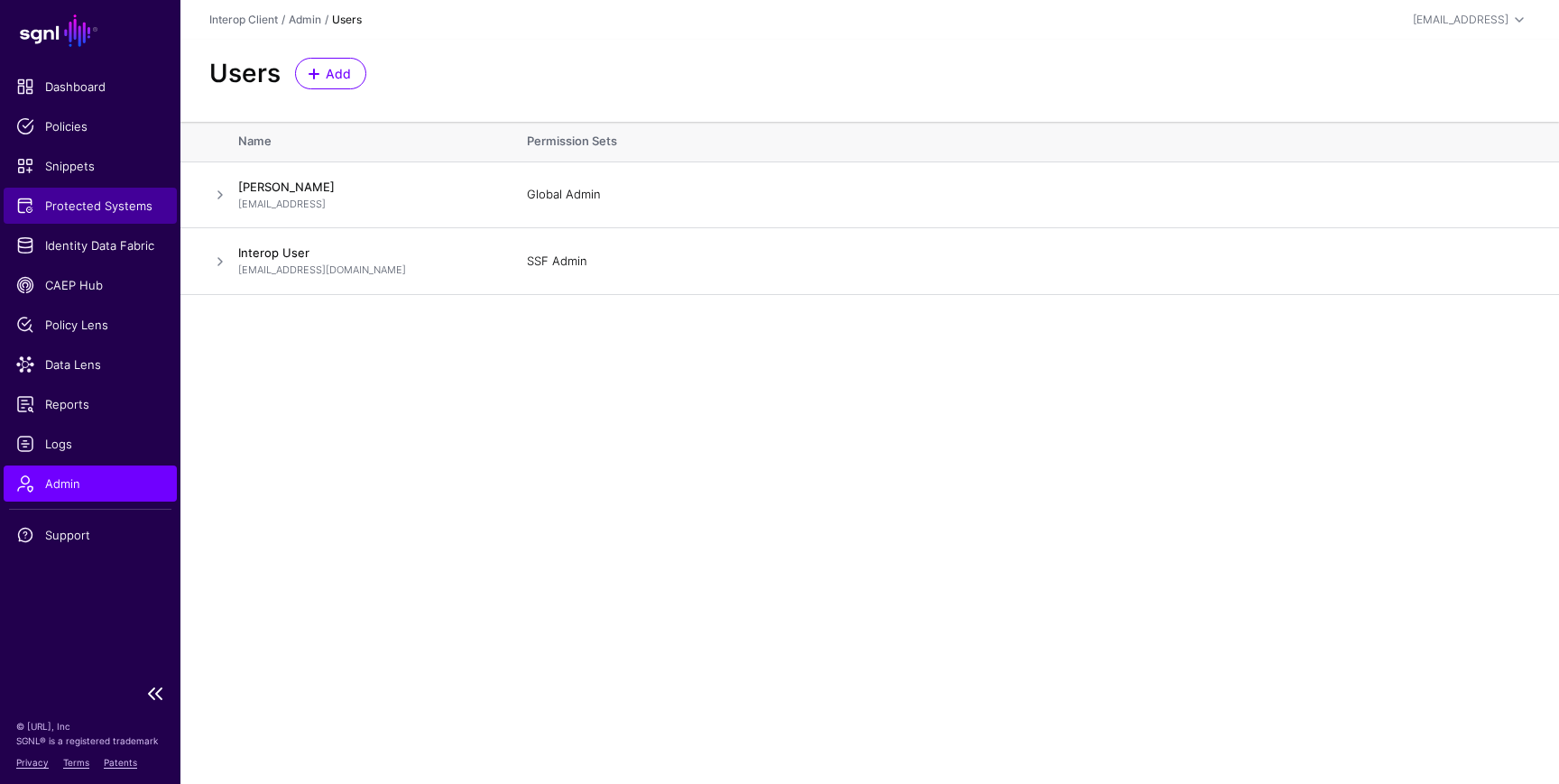
click at [111, 194] on link "Protected Systems" at bounding box center [91, 206] width 173 height 36
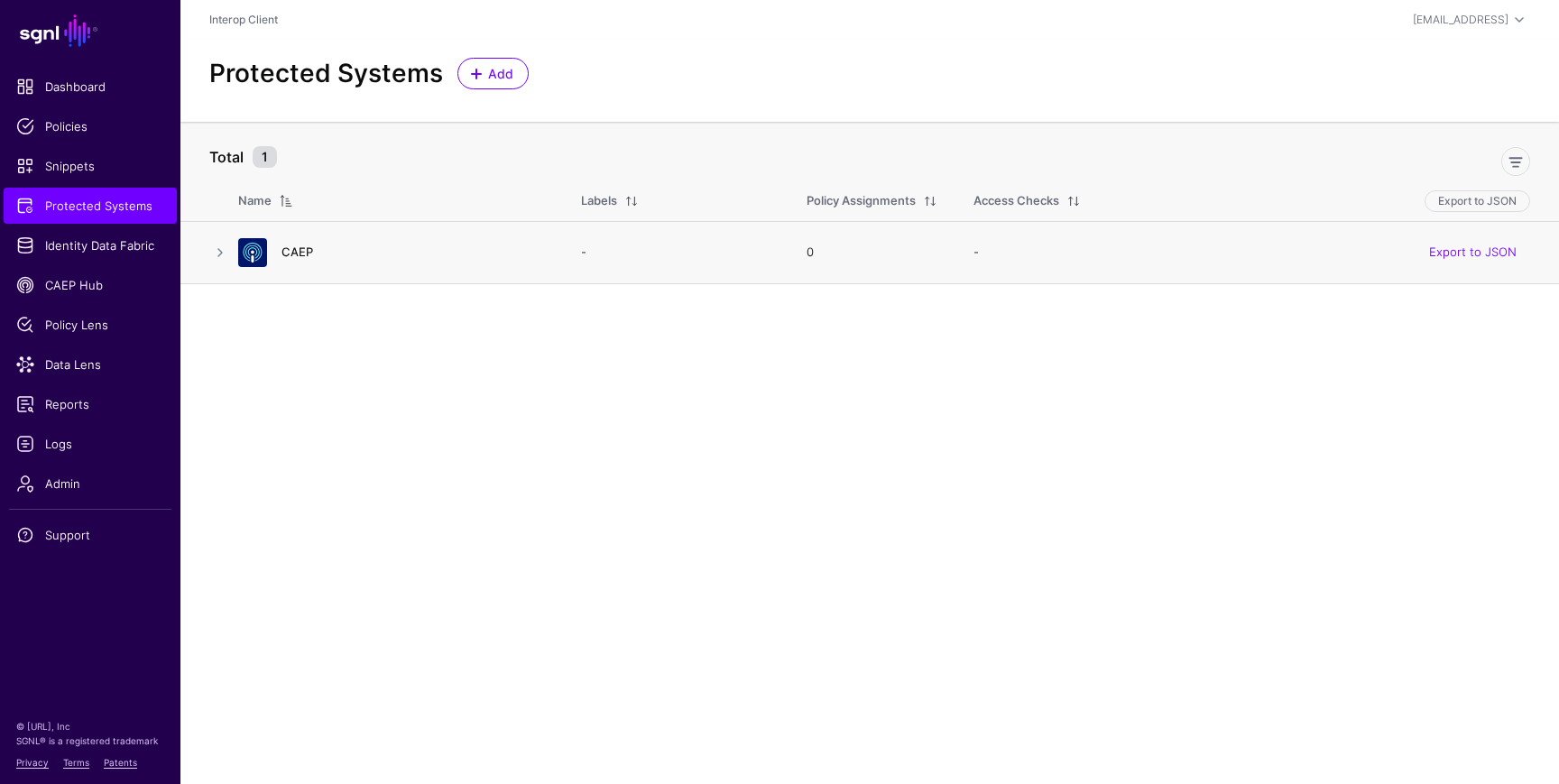
click at [303, 258] on link "CAEP" at bounding box center [296, 251] width 31 height 14
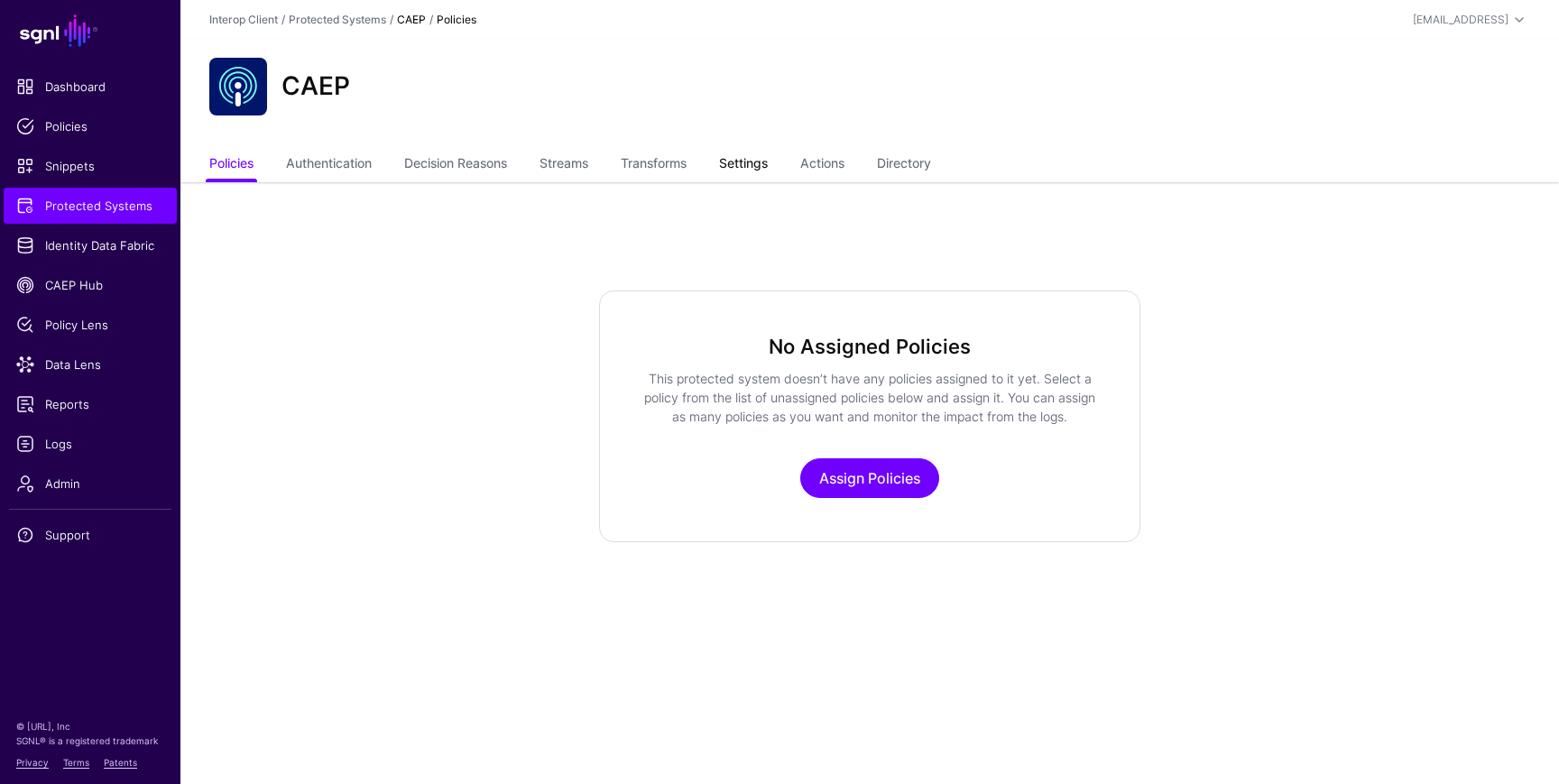
click at [768, 153] on link "Settings" at bounding box center [743, 165] width 49 height 34
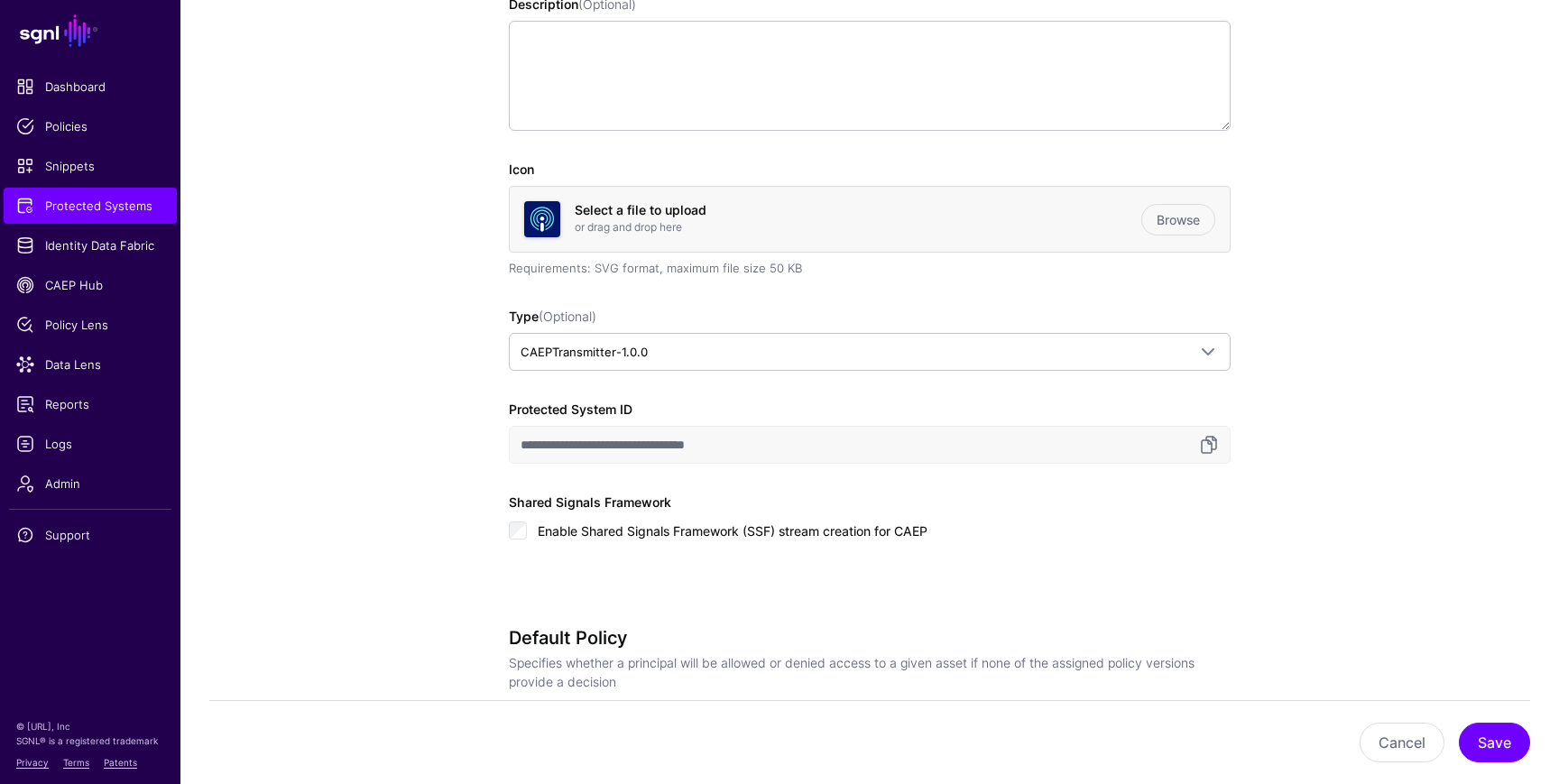
scroll to position [421, 0]
click at [1205, 438] on link at bounding box center [1208, 443] width 22 height 22
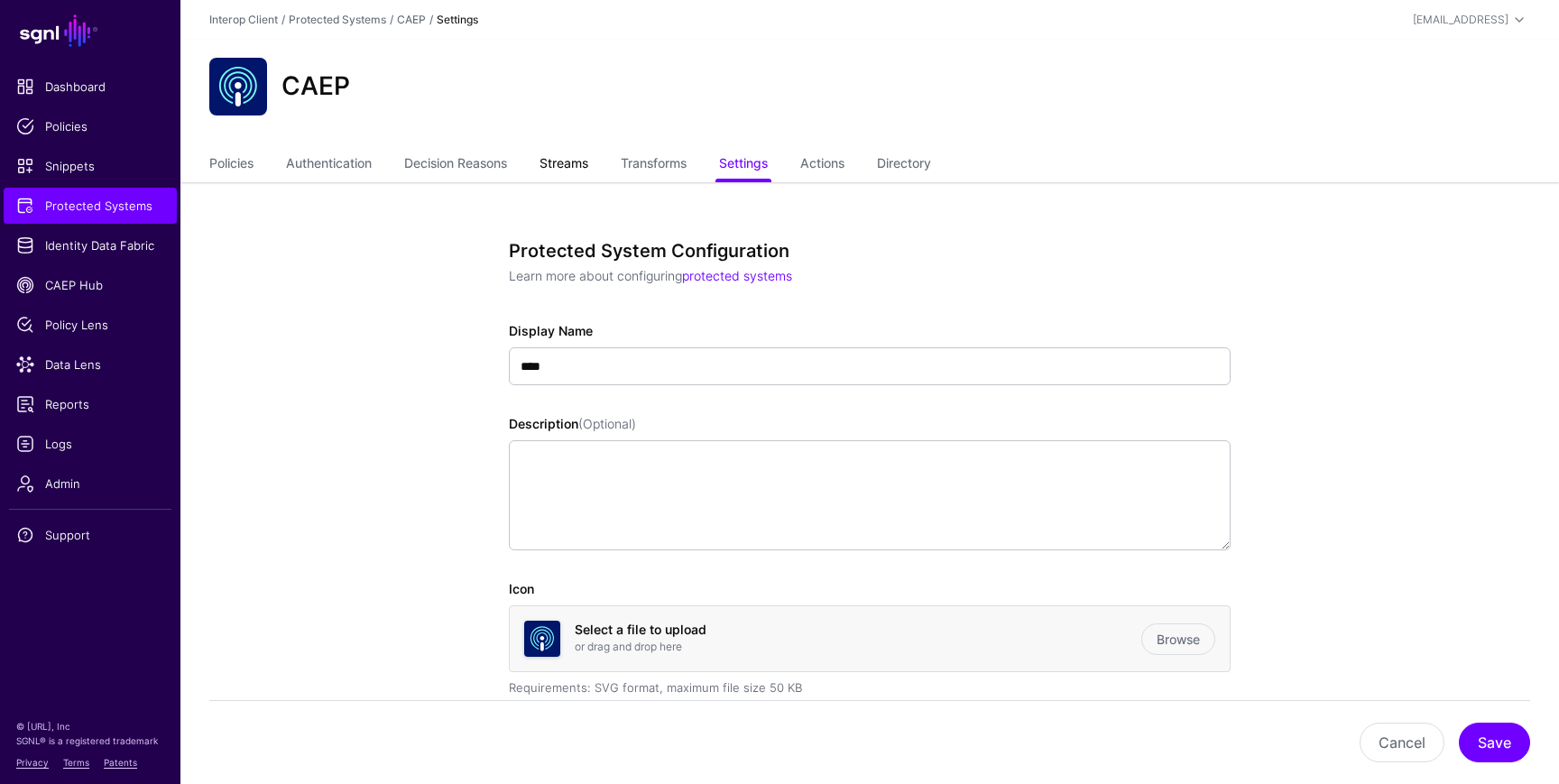
click at [574, 159] on link "Streams" at bounding box center [563, 165] width 49 height 34
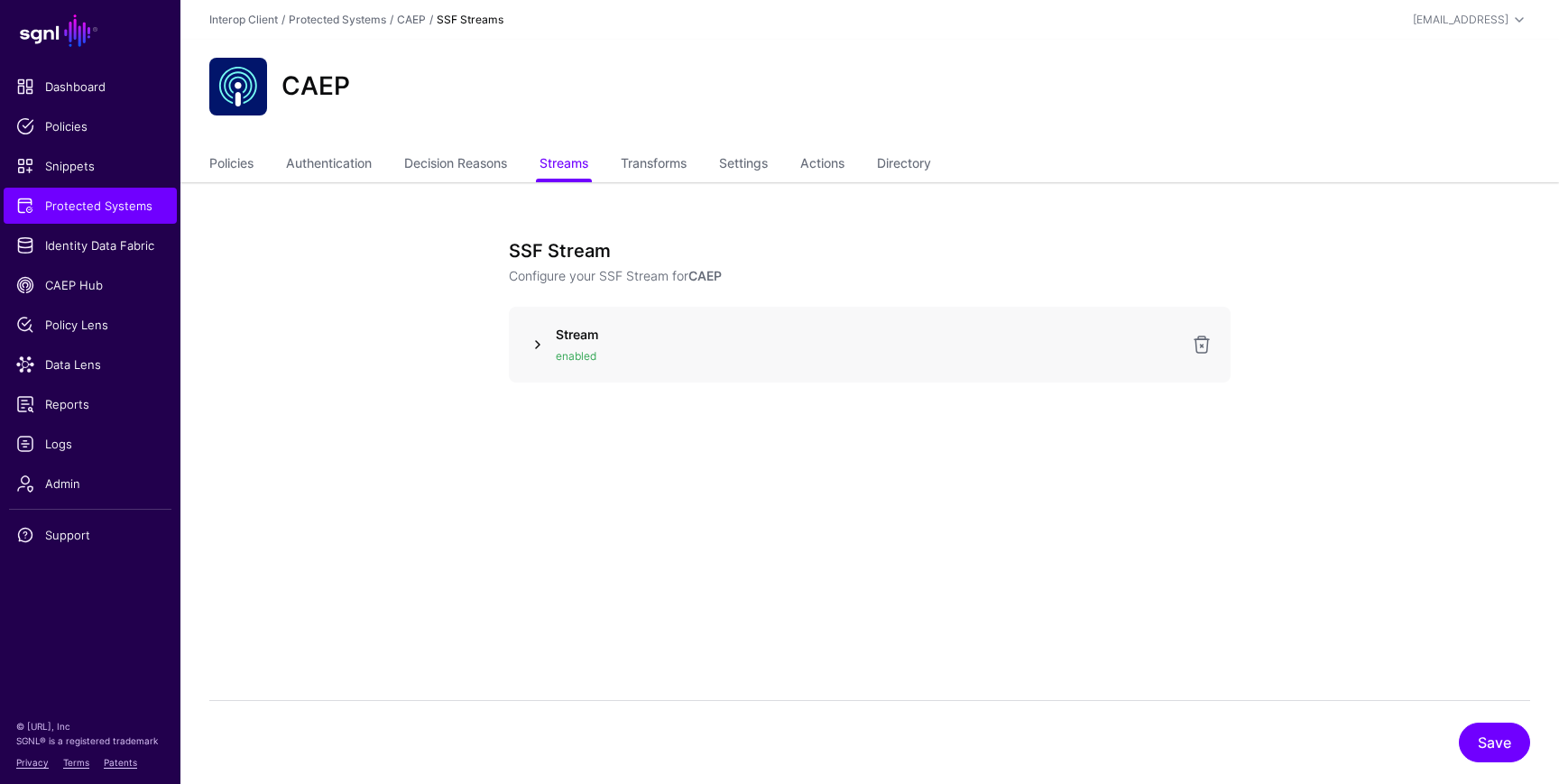
click at [538, 342] on link at bounding box center [537, 344] width 22 height 22
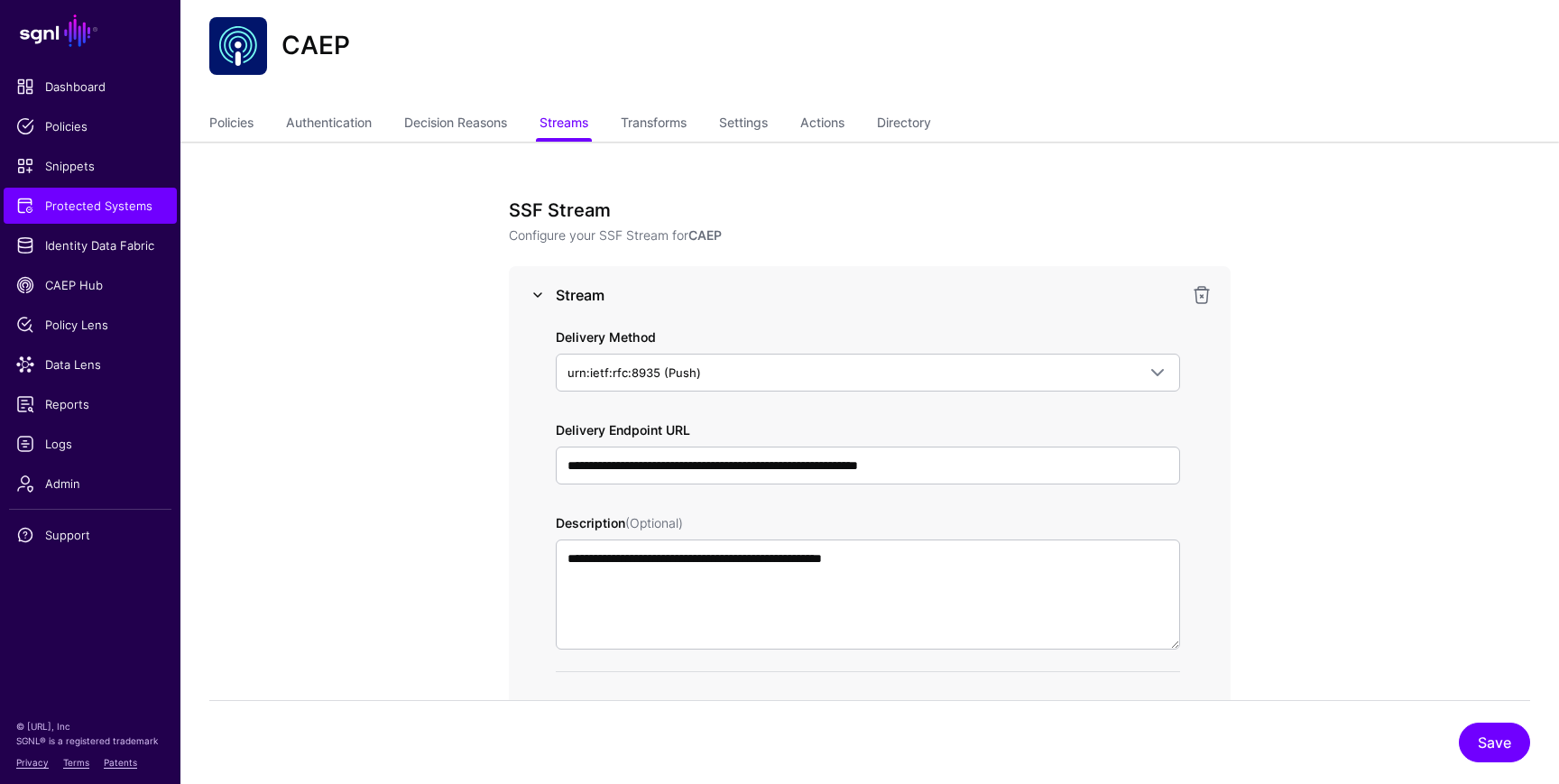
scroll to position [42, 0]
click at [537, 295] on link at bounding box center [537, 293] width 22 height 22
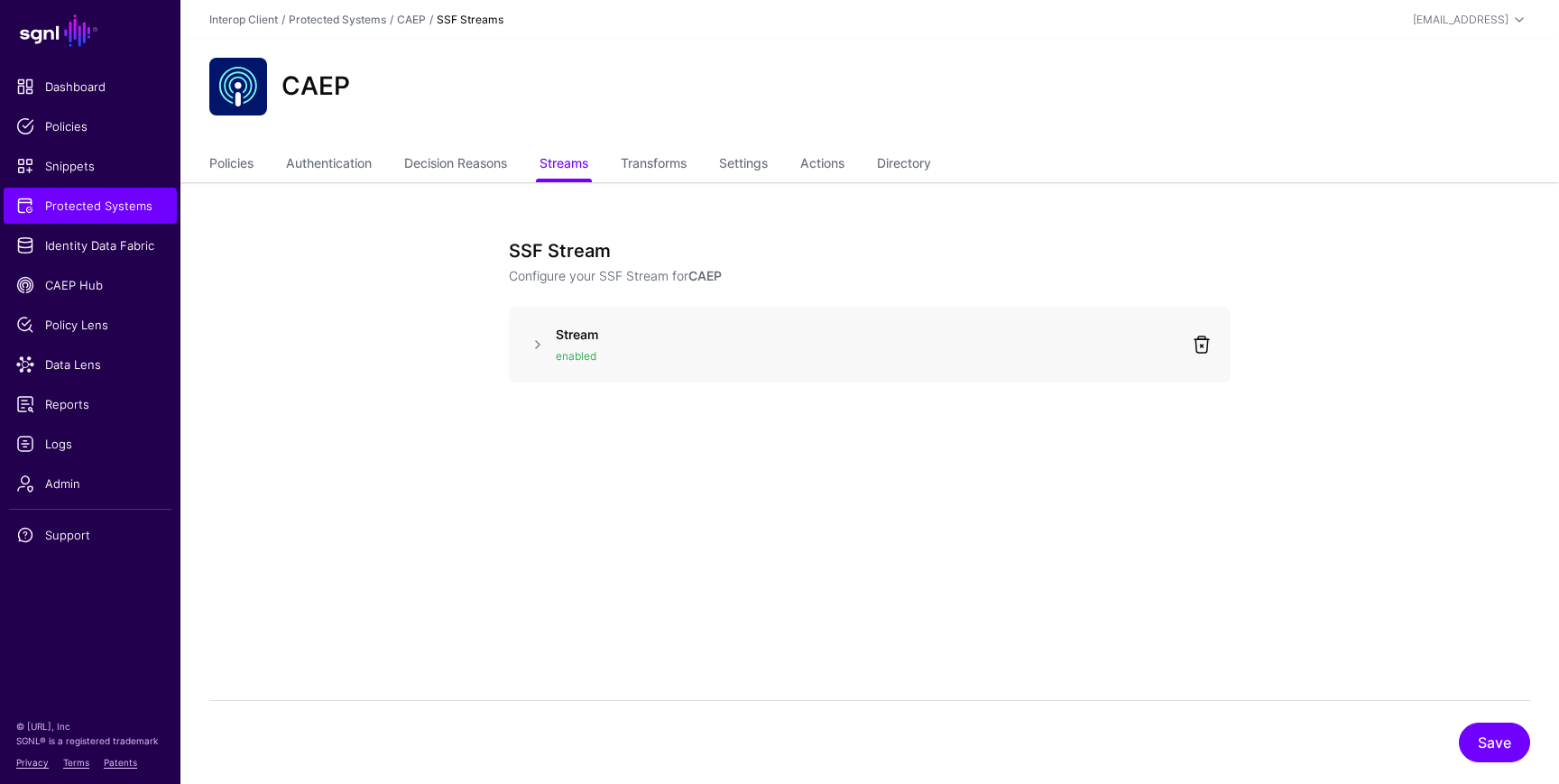
click at [1201, 337] on link at bounding box center [1202, 344] width 22 height 22
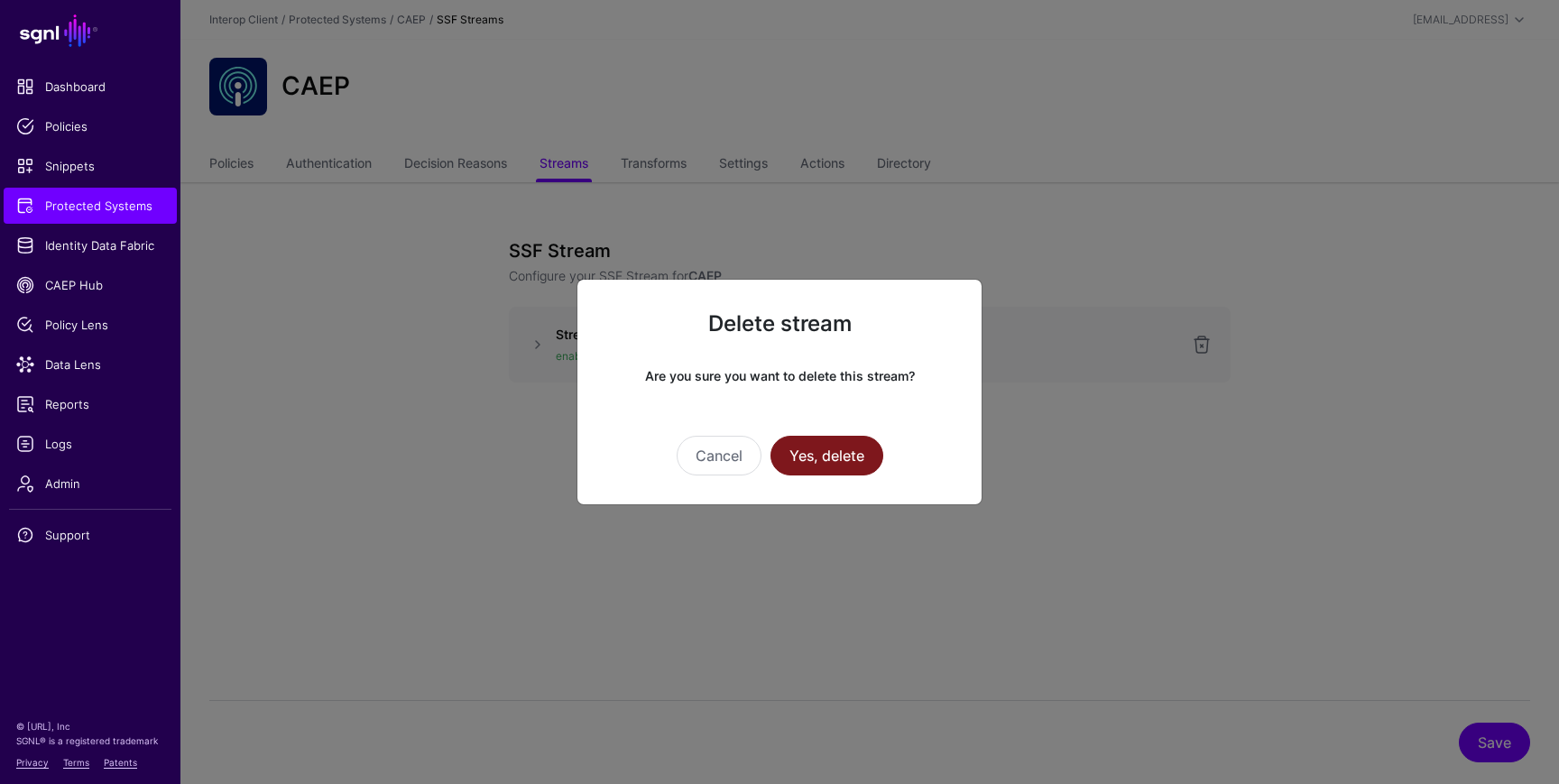
click at [846, 442] on button "Yes, delete" at bounding box center [827, 455] width 112 height 40
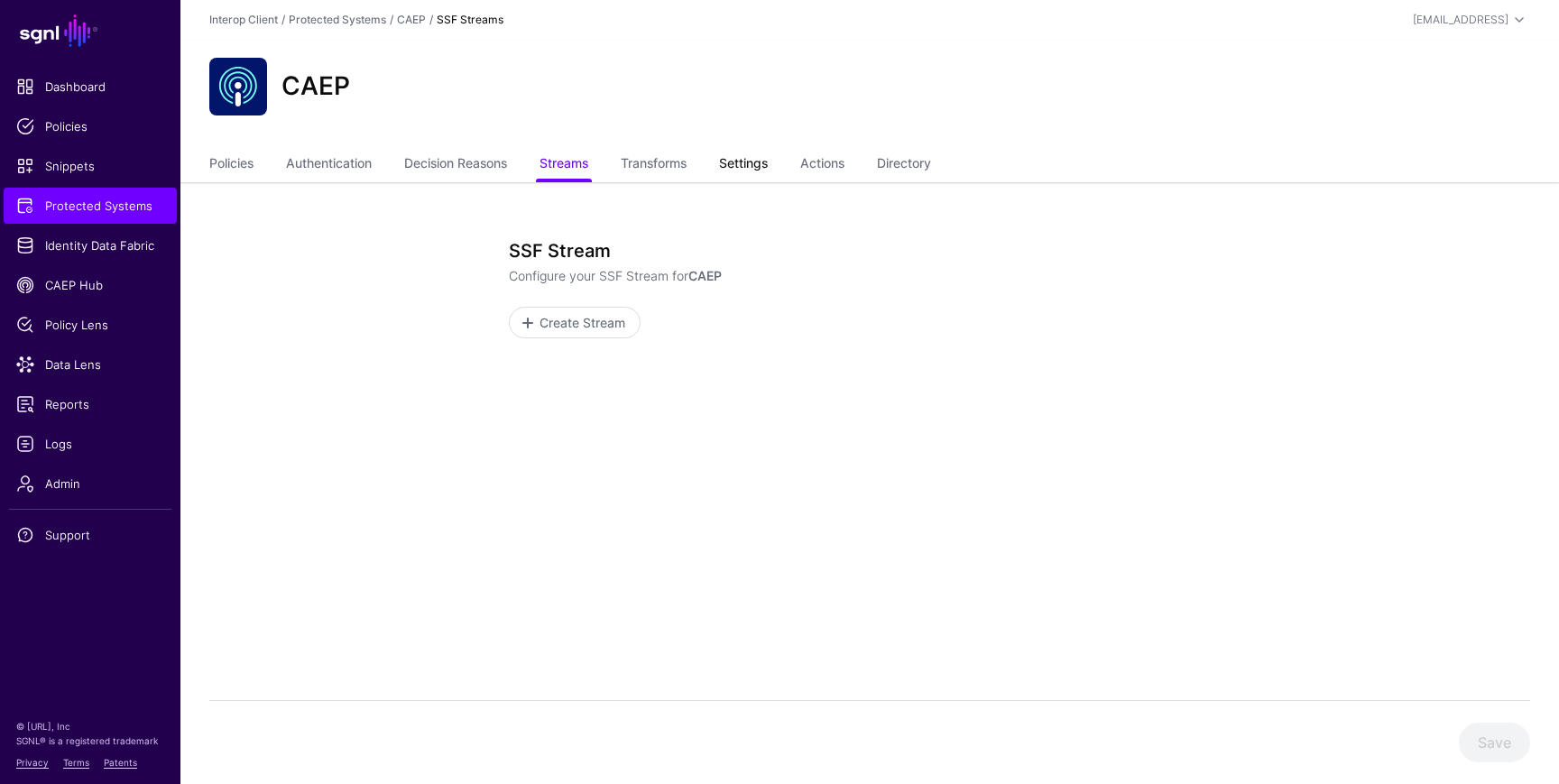
click at [745, 170] on link "Settings" at bounding box center [743, 165] width 49 height 34
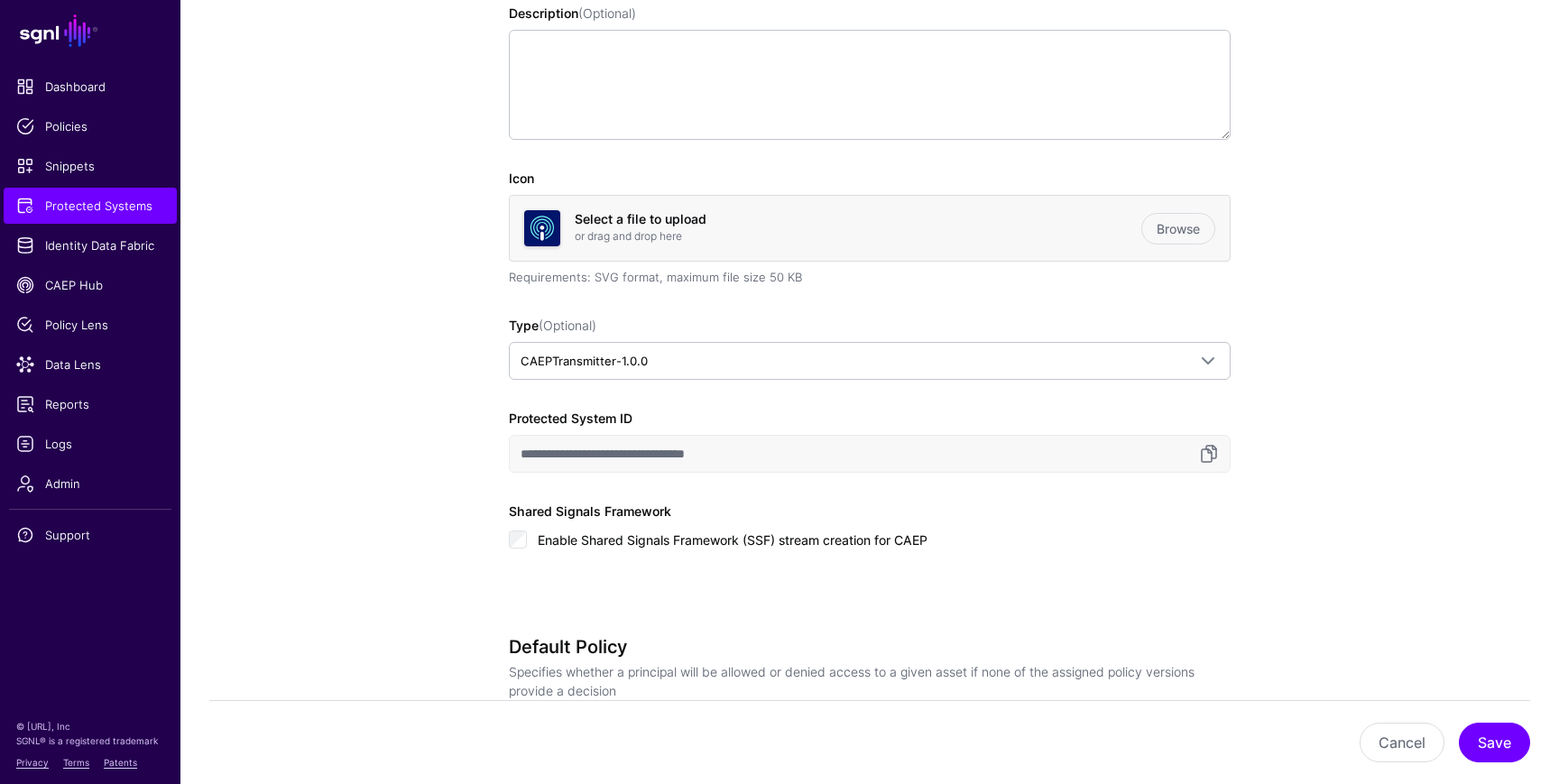
scroll to position [414, 0]
